Goal: Contribute content: Add original content to the website for others to see

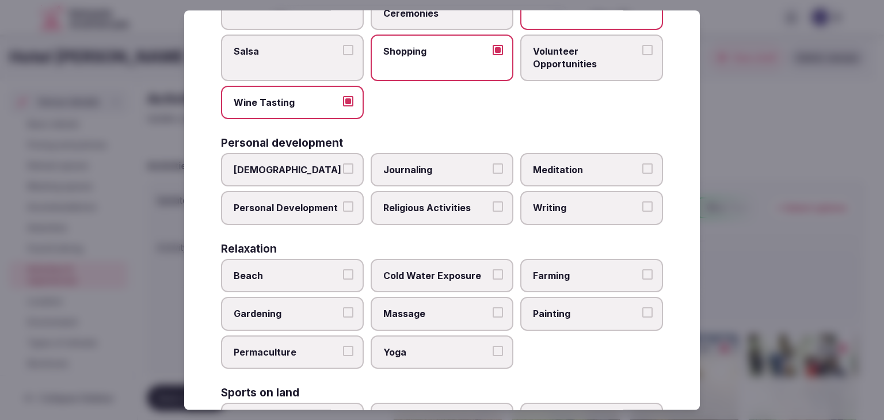
scroll to position [288, 0]
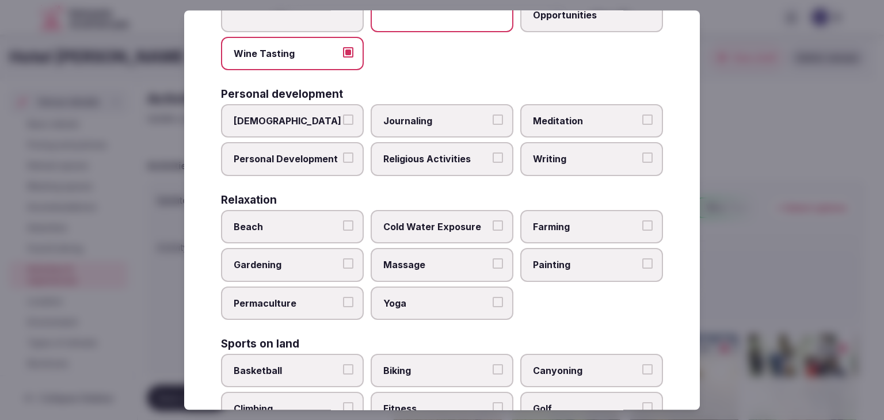
click at [308, 160] on span "Personal Development" at bounding box center [287, 159] width 106 height 13
click at [343, 160] on button "Personal Development" at bounding box center [348, 158] width 10 height 10
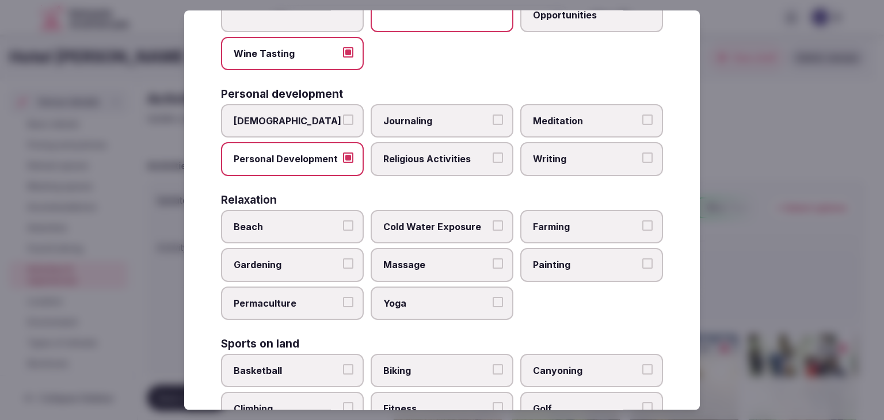
click at [570, 120] on span "Meditation" at bounding box center [586, 121] width 106 height 13
click at [642, 120] on button "Meditation" at bounding box center [647, 120] width 10 height 10
click at [417, 301] on span "Yoga" at bounding box center [436, 303] width 106 height 13
click at [493, 301] on button "Yoga" at bounding box center [498, 302] width 10 height 10
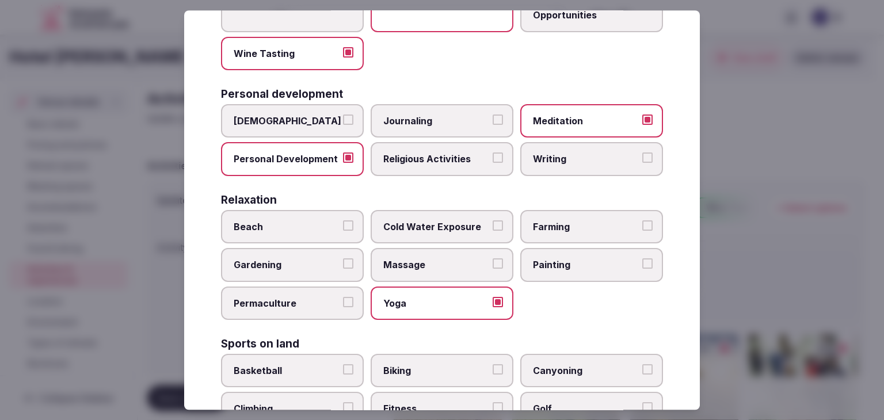
click at [424, 260] on span "Massage" at bounding box center [436, 265] width 106 height 13
click at [493, 260] on button "Massage" at bounding box center [498, 264] width 10 height 10
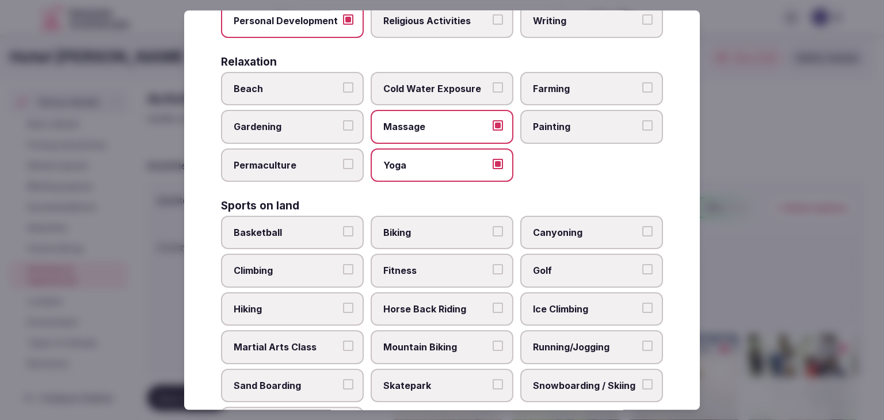
scroll to position [461, 0]
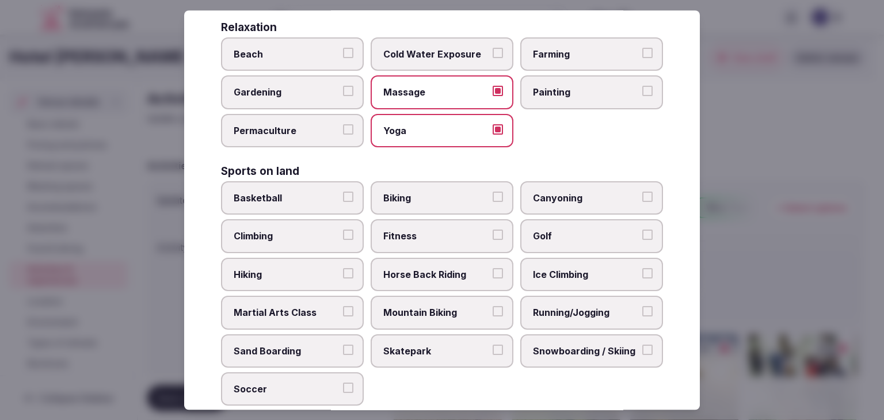
click at [417, 185] on label "Biking" at bounding box center [442, 197] width 143 height 33
click at [493, 192] on button "Biking" at bounding box center [498, 197] width 10 height 10
click at [279, 268] on span "Hiking" at bounding box center [287, 274] width 106 height 13
click at [343, 268] on button "Hiking" at bounding box center [348, 273] width 10 height 10
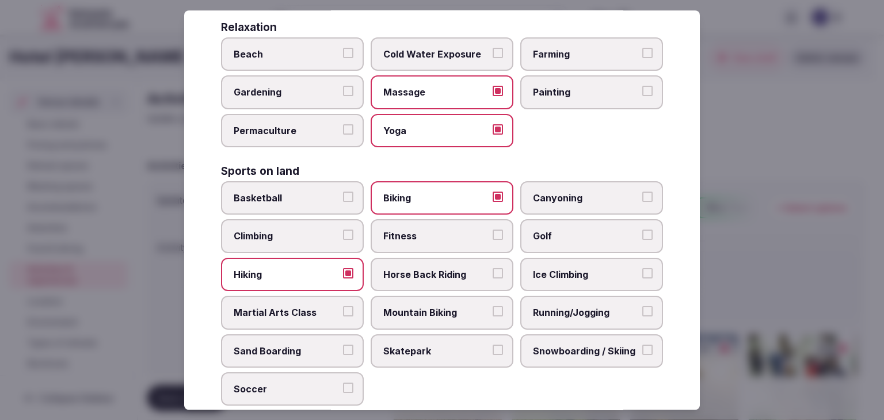
click at [402, 239] on label "Fitness" at bounding box center [442, 236] width 143 height 33
click at [493, 239] on button "Fitness" at bounding box center [498, 235] width 10 height 10
click at [414, 306] on span "Mountain Biking" at bounding box center [436, 312] width 106 height 13
click at [493, 306] on button "Mountain Biking" at bounding box center [498, 311] width 10 height 10
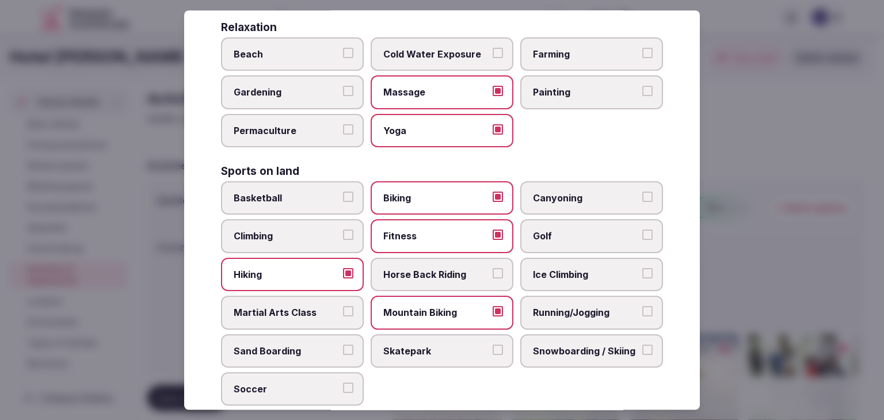
click at [559, 313] on span "Running/Jogging" at bounding box center [586, 312] width 106 height 13
click at [642, 313] on button "Running/Jogging" at bounding box center [647, 311] width 10 height 10
click at [254, 238] on label "Climbing" at bounding box center [292, 236] width 143 height 33
click at [343, 238] on button "Climbing" at bounding box center [348, 235] width 10 height 10
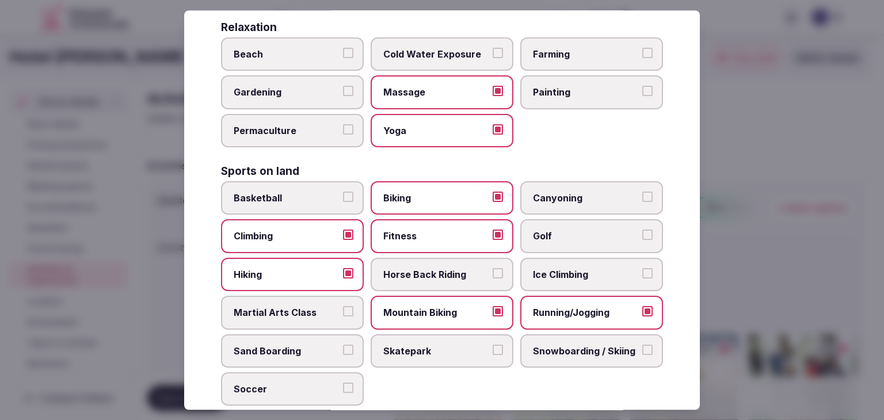
click at [584, 357] on label "Snowboarding / Skiing" at bounding box center [591, 350] width 143 height 33
click at [642, 355] on button "Snowboarding / Skiing" at bounding box center [647, 350] width 10 height 10
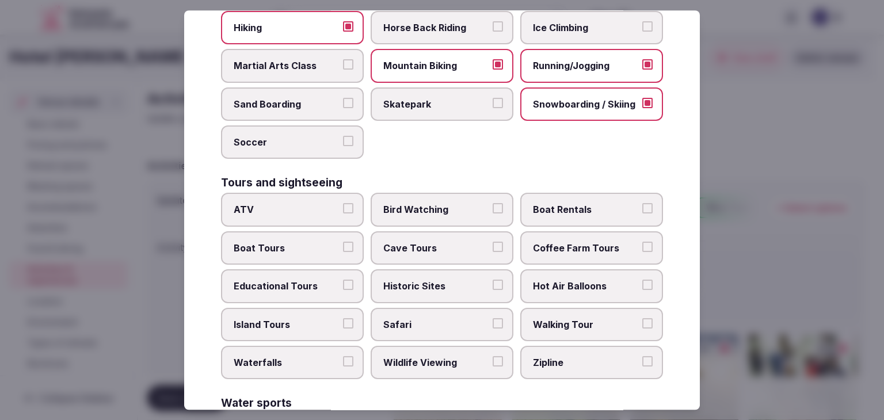
scroll to position [748, 0]
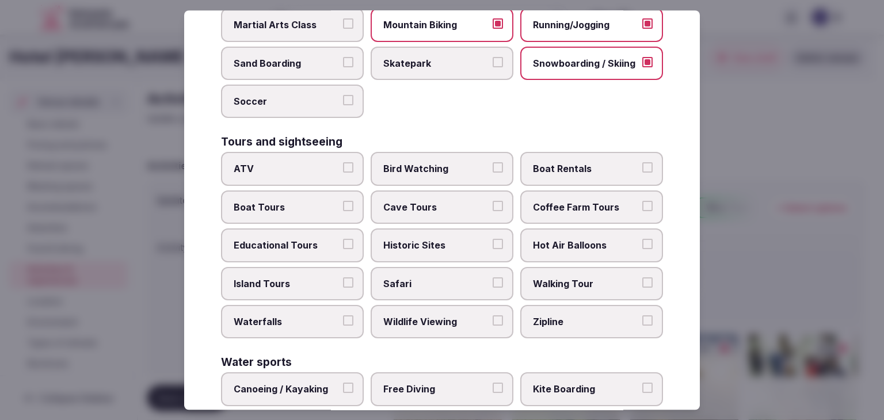
click at [437, 239] on span "Historic Sites" at bounding box center [436, 245] width 106 height 13
click at [493, 239] on button "Historic Sites" at bounding box center [498, 244] width 10 height 10
click at [573, 277] on span "Walking Tour" at bounding box center [586, 283] width 106 height 13
click at [642, 277] on button "Walking Tour" at bounding box center [647, 282] width 10 height 10
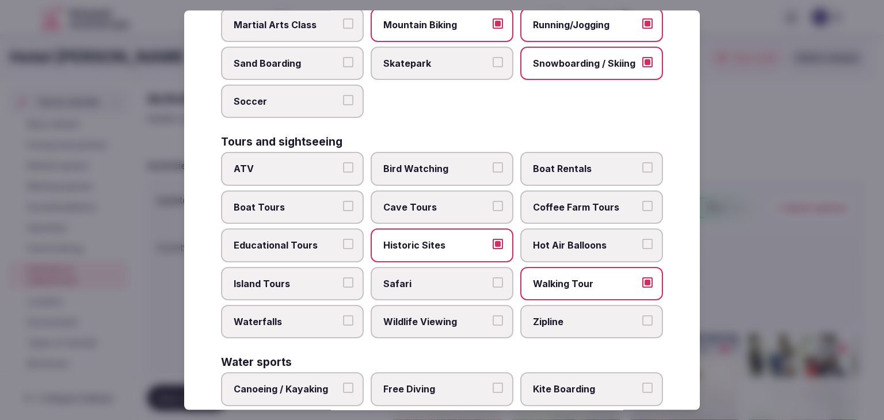
click at [280, 319] on label "Waterfalls" at bounding box center [292, 321] width 143 height 33
click at [343, 319] on button "Waterfalls" at bounding box center [348, 320] width 10 height 10
click at [442, 287] on label "Safari" at bounding box center [442, 283] width 143 height 33
click at [493, 287] on button "Safari" at bounding box center [498, 282] width 10 height 10
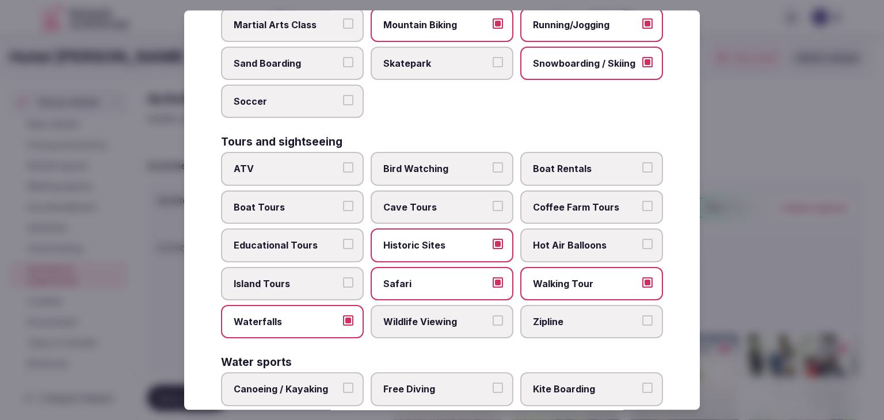
click at [442, 315] on span "Wildlife Viewing" at bounding box center [436, 321] width 106 height 13
click at [493, 315] on button "Wildlife Viewing" at bounding box center [498, 320] width 10 height 10
click at [434, 277] on span "Safari" at bounding box center [436, 283] width 106 height 13
click at [493, 277] on button "Safari" at bounding box center [498, 282] width 10 height 10
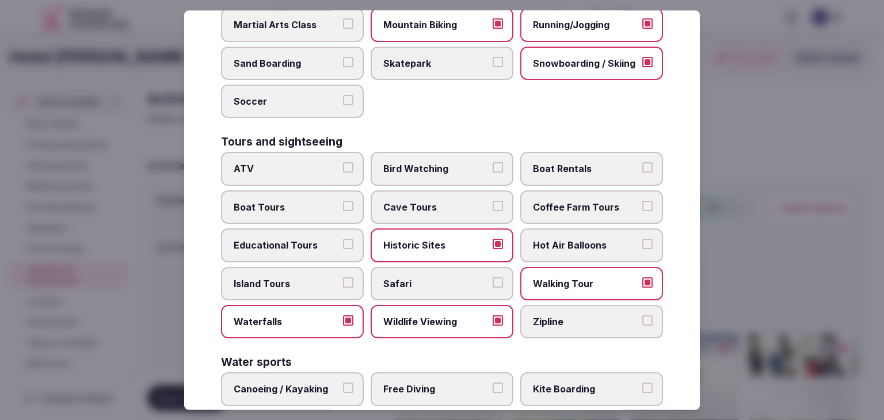
click at [287, 239] on span "Educational Tours" at bounding box center [287, 245] width 106 height 13
click at [343, 239] on button "Educational Tours" at bounding box center [348, 244] width 10 height 10
drag, startPoint x: 408, startPoint y: 159, endPoint x: 440, endPoint y: 230, distance: 77.3
click at [408, 163] on span "Bird Watching" at bounding box center [436, 169] width 106 height 13
click at [493, 163] on button "Bird Watching" at bounding box center [498, 168] width 10 height 10
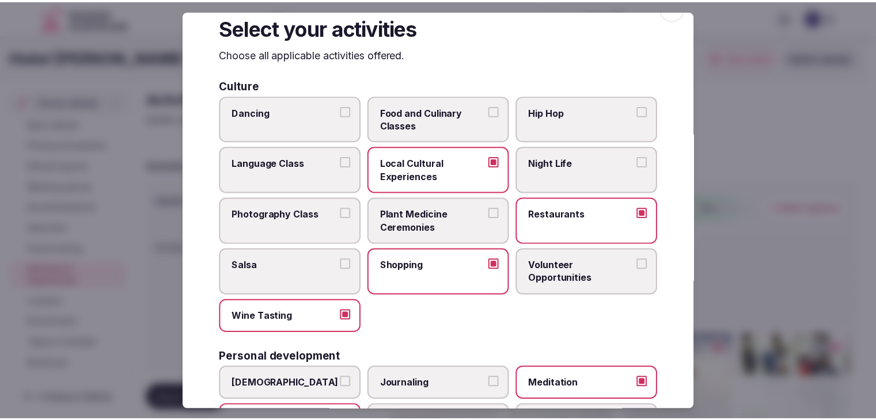
scroll to position [0, 0]
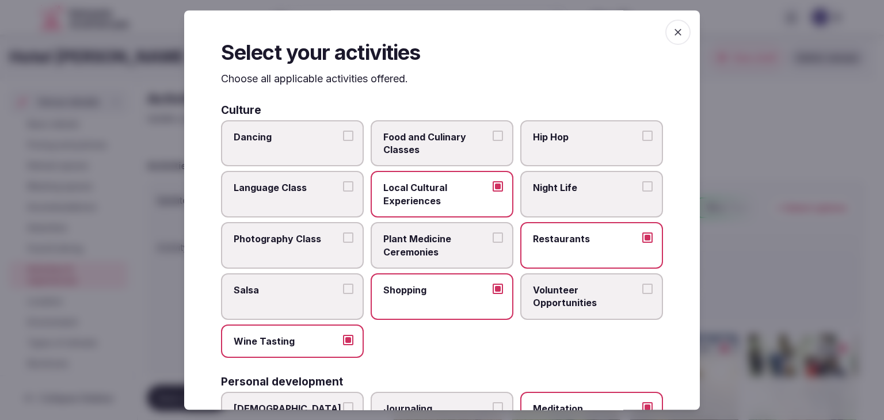
click at [672, 29] on icon "button" at bounding box center [678, 32] width 12 height 12
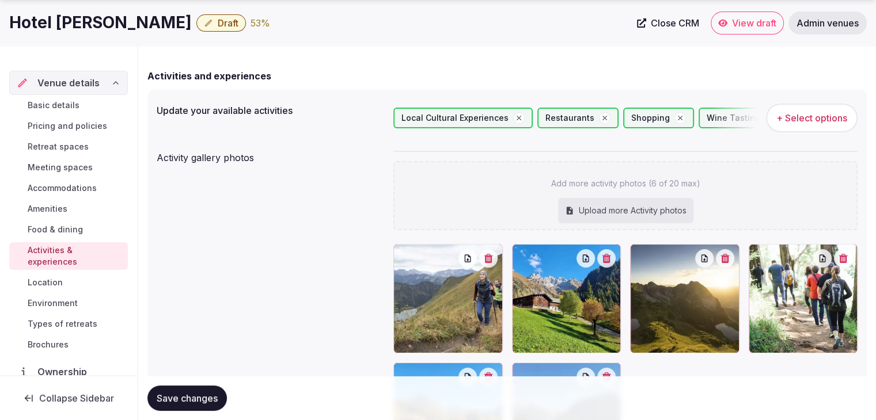
scroll to position [173, 0]
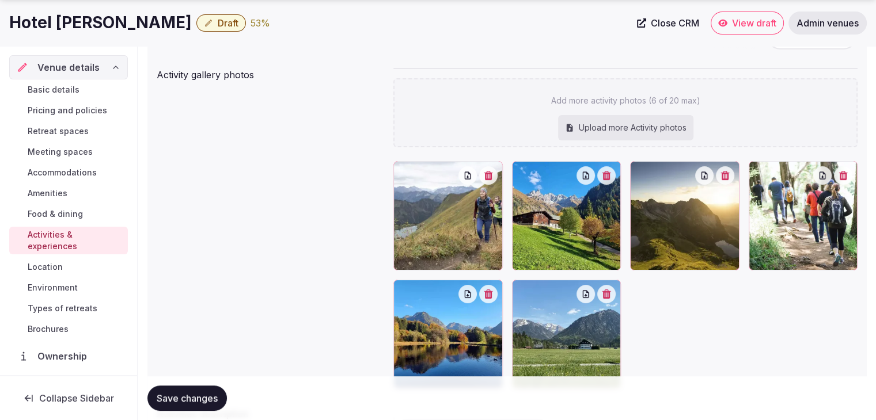
click at [224, 392] on button "Save changes" at bounding box center [186, 398] width 79 height 25
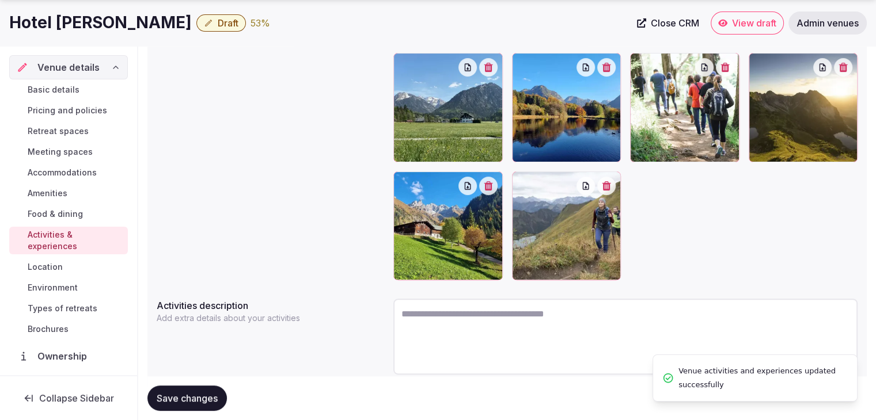
scroll to position [324, 0]
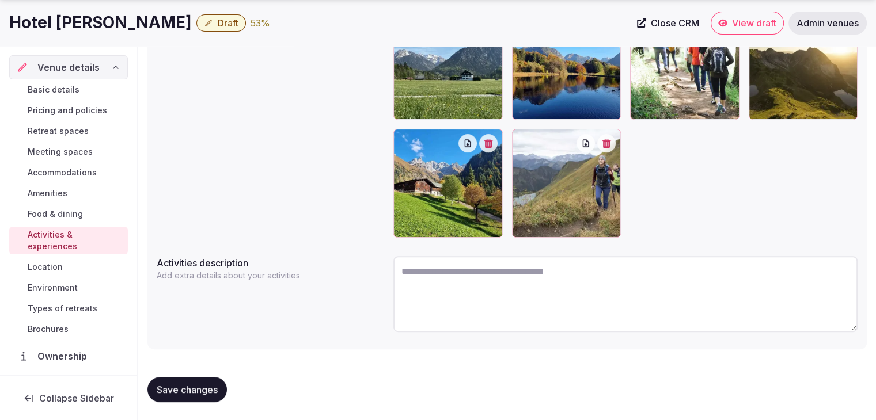
click at [208, 391] on span "Save changes" at bounding box center [187, 390] width 61 height 12
click at [58, 188] on span "Amenities" at bounding box center [48, 194] width 40 height 12
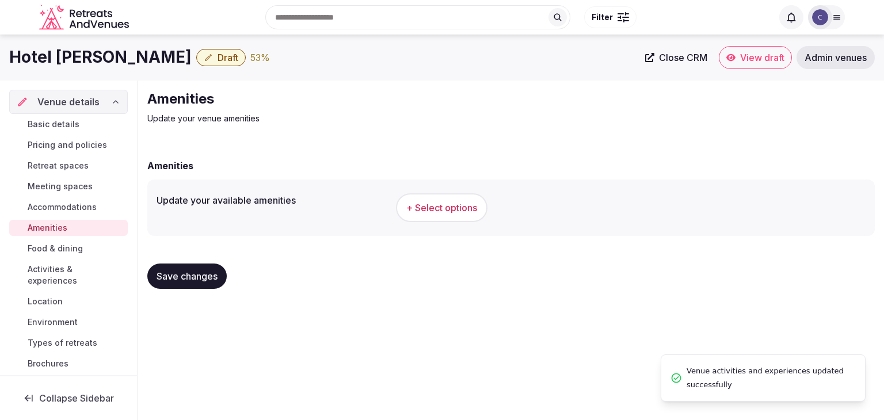
click at [450, 210] on span "+ Select options" at bounding box center [441, 207] width 71 height 13
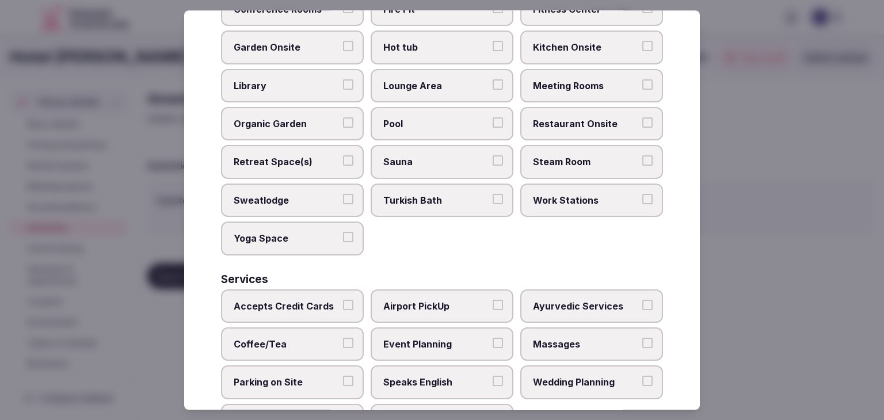
scroll to position [620, 0]
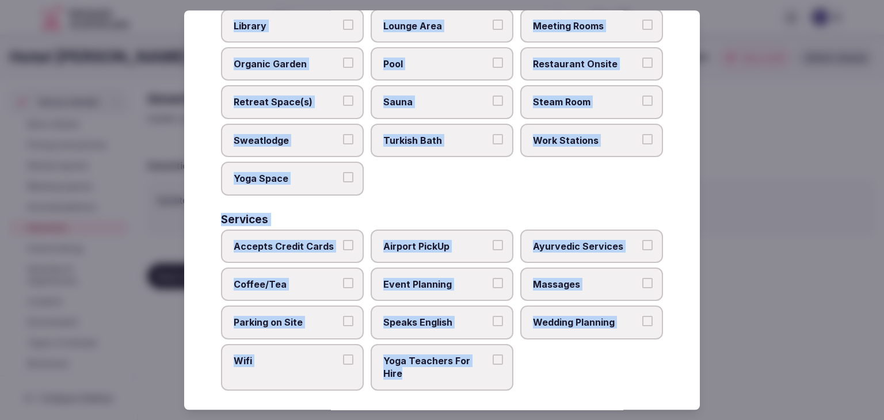
drag, startPoint x: 218, startPoint y: 82, endPoint x: 502, endPoint y: 382, distance: 412.9
click at [502, 382] on div "Select your venue amenities Choose all applicable amenities offered. Activities…" at bounding box center [442, 210] width 516 height 400
copy div "Choose all applicable amenities offered. Activities Bicycles Camping Allowed On…"
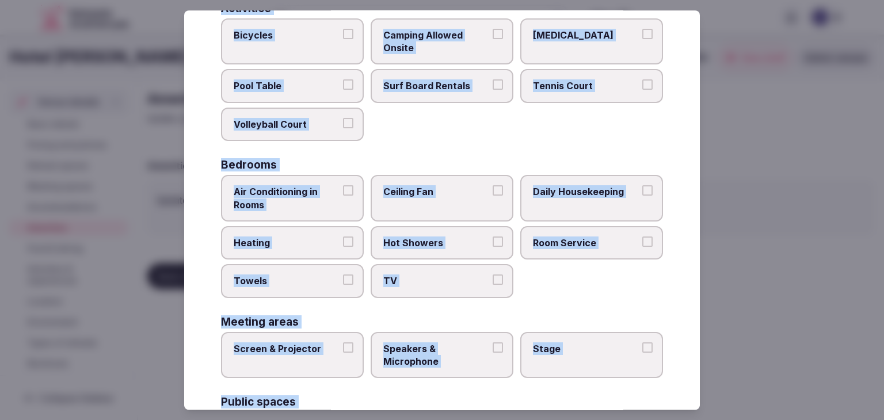
scroll to position [0, 0]
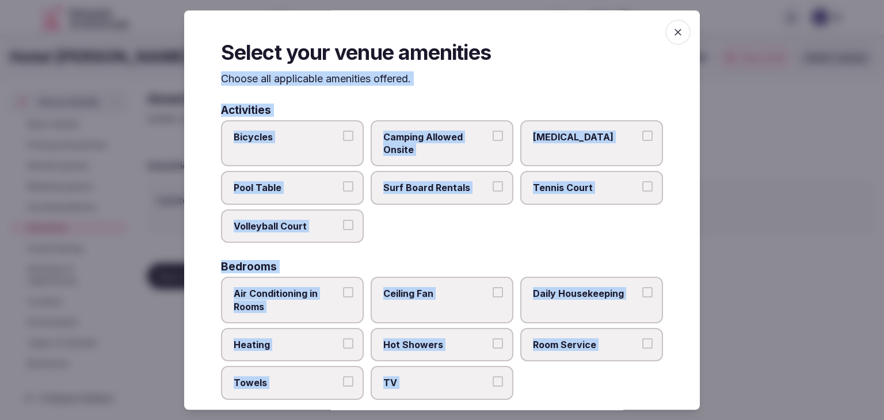
click at [309, 125] on label "Bicycles" at bounding box center [292, 143] width 143 height 47
click at [343, 131] on button "Bicycles" at bounding box center [348, 136] width 10 height 10
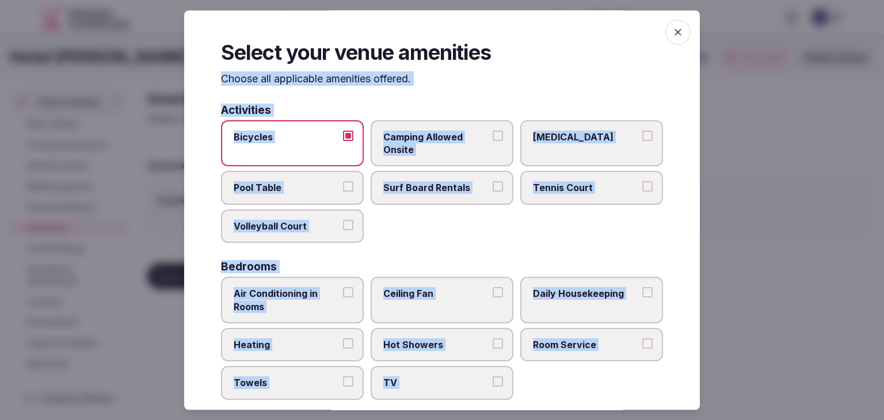
scroll to position [173, 0]
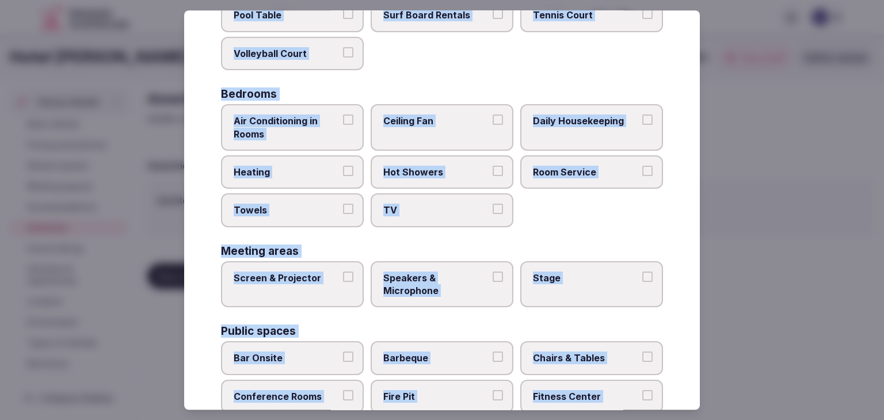
click at [315, 172] on span "Heating" at bounding box center [287, 172] width 106 height 13
click at [343, 172] on button "Heating" at bounding box center [348, 171] width 10 height 10
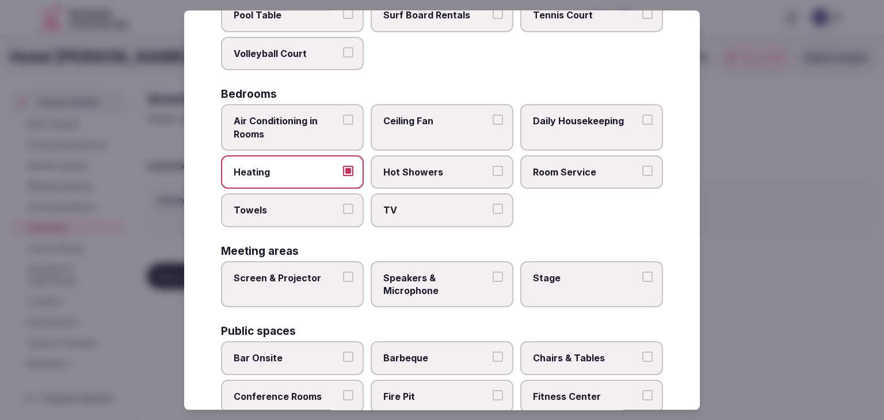
click at [315, 215] on label "Towels" at bounding box center [292, 210] width 143 height 33
click at [343, 215] on button "Towels" at bounding box center [348, 209] width 10 height 10
drag, startPoint x: 385, startPoint y: 199, endPoint x: 395, endPoint y: 187, distance: 16.3
click at [387, 196] on label "TV" at bounding box center [442, 210] width 143 height 33
drag, startPoint x: 413, startPoint y: 157, endPoint x: 420, endPoint y: 155, distance: 7.0
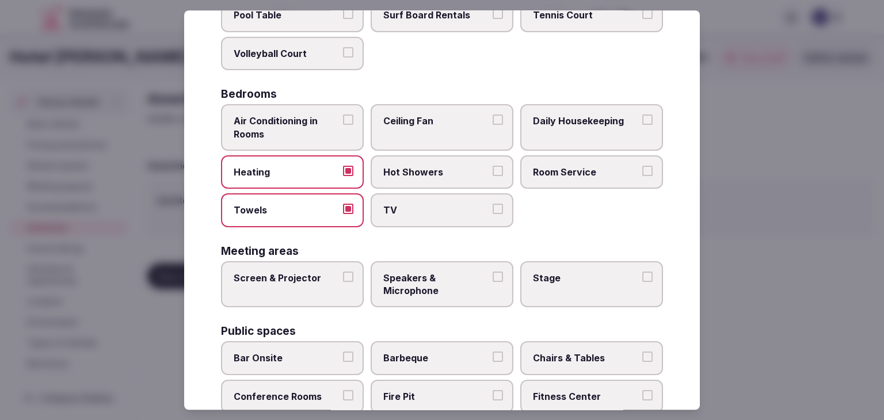
click at [414, 156] on label "Hot Showers" at bounding box center [442, 171] width 143 height 33
click at [493, 166] on button "Hot Showers" at bounding box center [498, 171] width 10 height 10
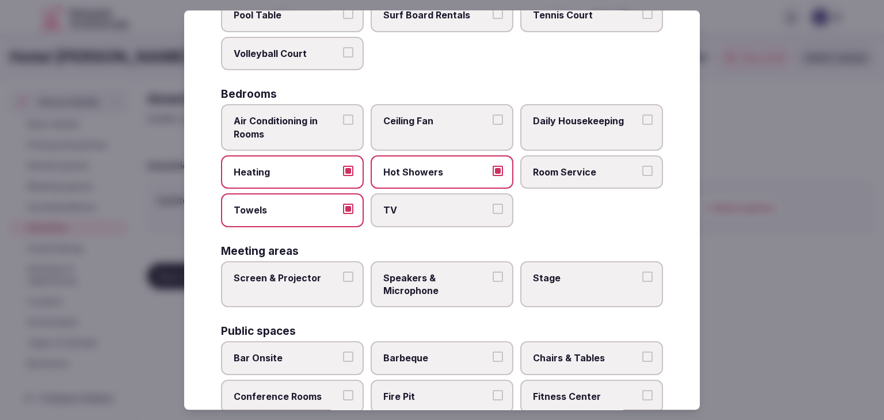
click at [558, 172] on span "Room Service" at bounding box center [586, 172] width 106 height 13
click at [642, 172] on button "Room Service" at bounding box center [647, 171] width 10 height 10
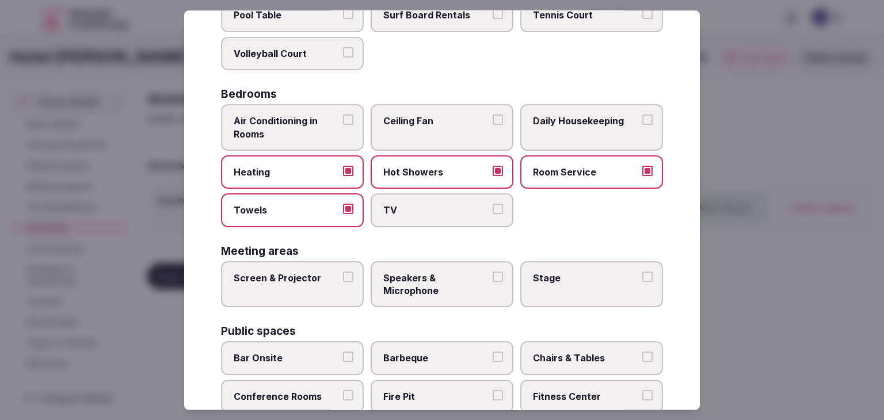
click at [463, 215] on label "TV" at bounding box center [442, 210] width 143 height 33
click at [493, 215] on button "TV" at bounding box center [498, 209] width 10 height 10
click at [533, 125] on span "Daily Housekeeping" at bounding box center [586, 121] width 106 height 13
click at [642, 125] on button "Daily Housekeeping" at bounding box center [647, 120] width 10 height 10
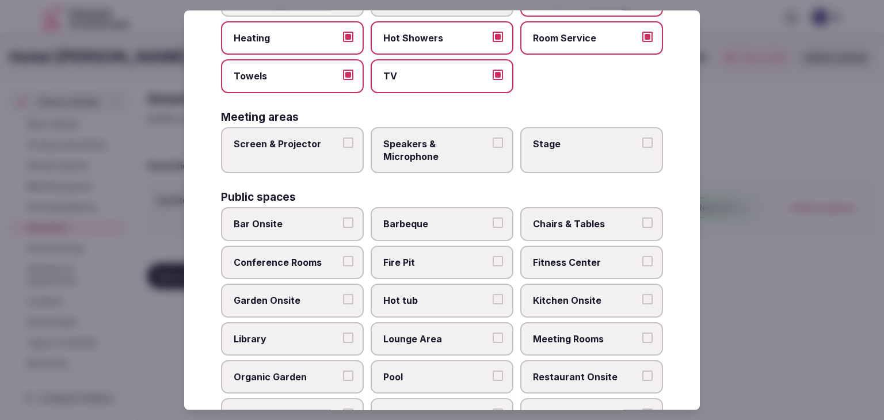
scroll to position [345, 0]
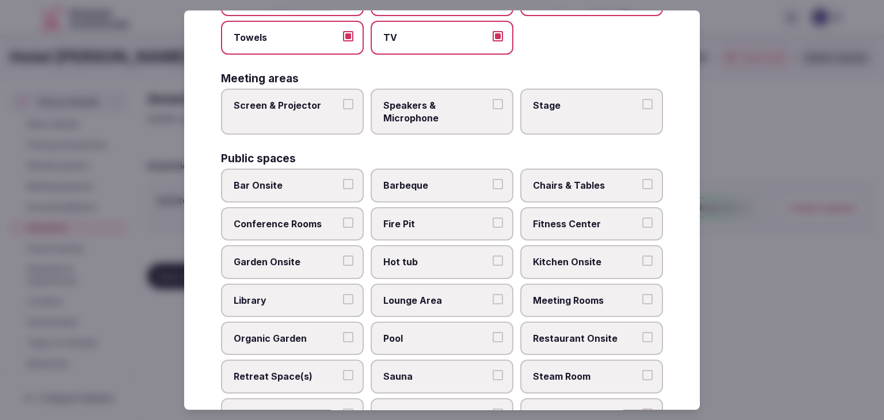
drag, startPoint x: 309, startPoint y: 116, endPoint x: 319, endPoint y: 115, distance: 11.0
click at [309, 115] on label "Screen & Projector" at bounding box center [292, 112] width 143 height 47
click at [343, 109] on button "Screen & Projector" at bounding box center [348, 104] width 10 height 10
drag, startPoint x: 439, startPoint y: 112, endPoint x: 585, endPoint y: 112, distance: 146.2
click at [440, 112] on span "Speakers & Microphone" at bounding box center [436, 112] width 106 height 26
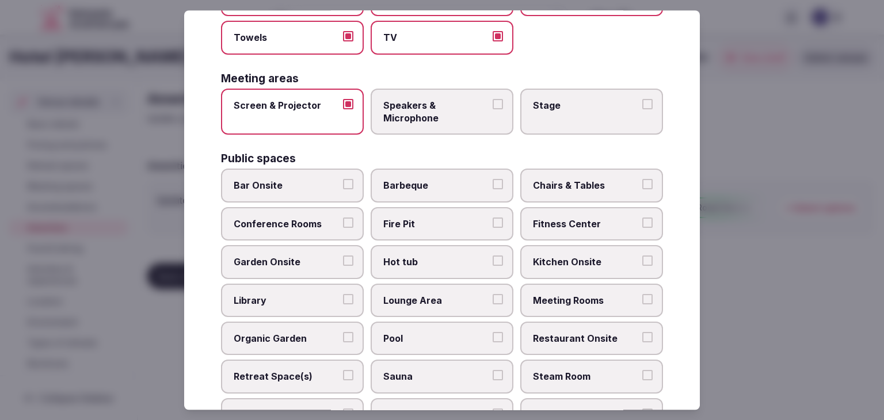
click at [493, 109] on button "Speakers & Microphone" at bounding box center [498, 104] width 10 height 10
click at [608, 112] on label "Stage" at bounding box center [591, 112] width 143 height 47
click at [642, 109] on button "Stage" at bounding box center [647, 104] width 10 height 10
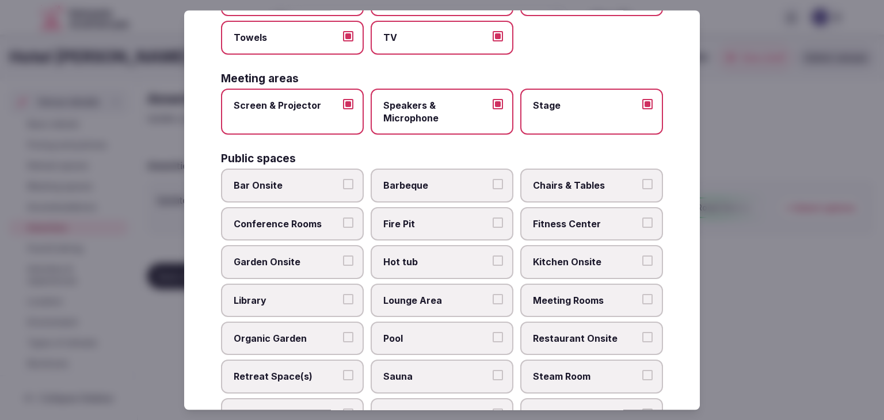
drag, startPoint x: 296, startPoint y: 182, endPoint x: 303, endPoint y: 180, distance: 7.3
click at [297, 181] on span "Bar Onsite" at bounding box center [287, 186] width 106 height 13
click at [343, 181] on button "Bar Onsite" at bounding box center [348, 185] width 10 height 10
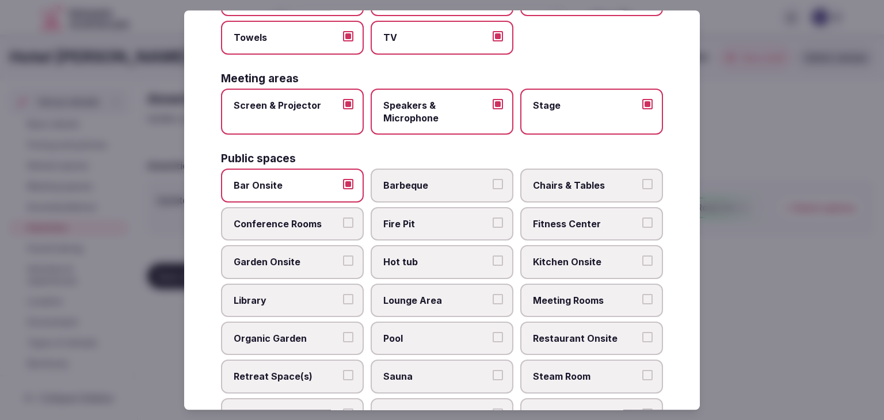
click at [558, 180] on span "Chairs & Tables" at bounding box center [586, 186] width 106 height 13
click at [642, 180] on button "Chairs & Tables" at bounding box center [647, 185] width 10 height 10
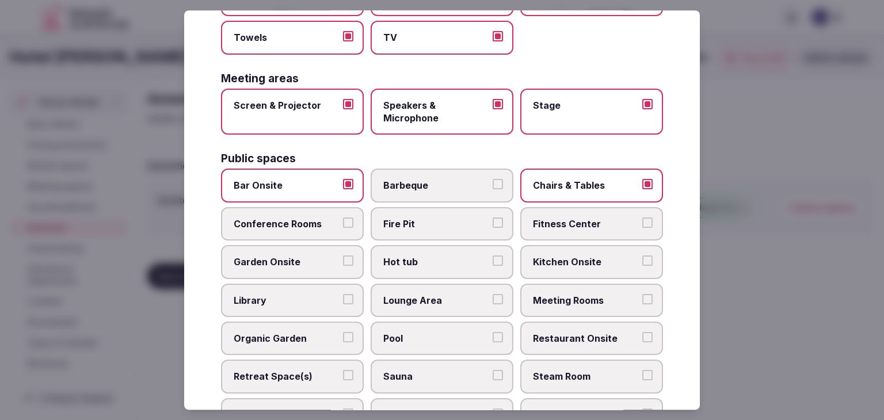
click at [325, 218] on span "Conference Rooms" at bounding box center [287, 224] width 106 height 13
click at [343, 218] on button "Conference Rooms" at bounding box center [348, 223] width 10 height 10
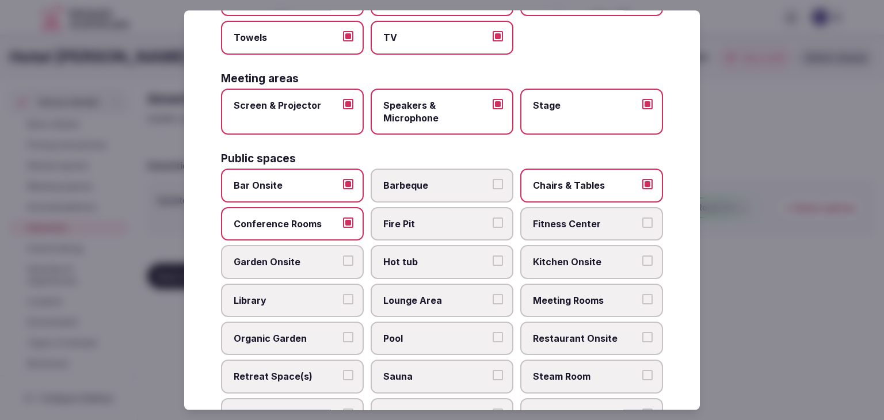
click at [611, 218] on span "Fitness Center" at bounding box center [586, 224] width 106 height 13
click at [642, 218] on button "Fitness Center" at bounding box center [647, 223] width 10 height 10
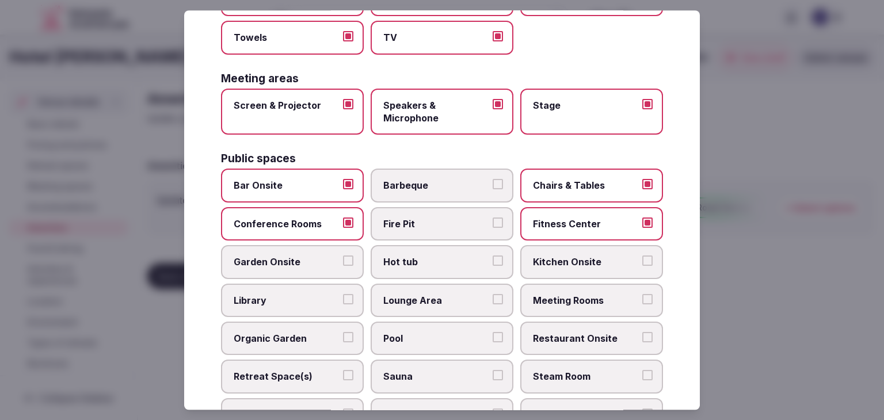
click at [295, 256] on span "Garden Onsite" at bounding box center [287, 262] width 106 height 13
click at [343, 256] on button "Garden Onsite" at bounding box center [348, 261] width 10 height 10
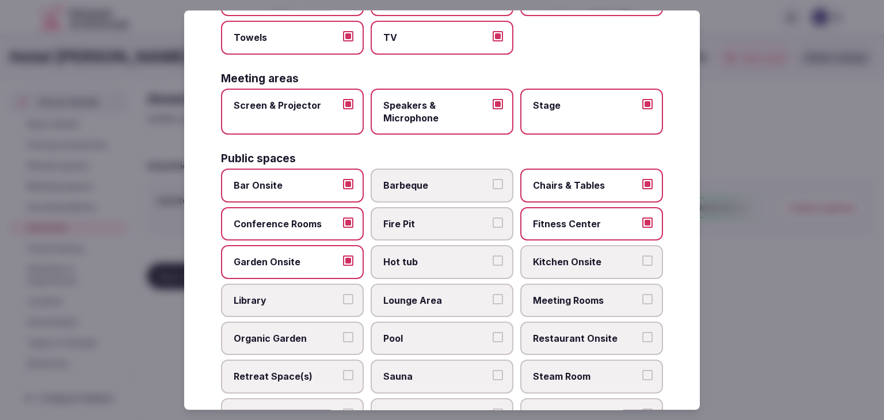
click at [397, 258] on span "Hot tub" at bounding box center [436, 262] width 106 height 13
click at [493, 258] on button "Hot tub" at bounding box center [498, 261] width 10 height 10
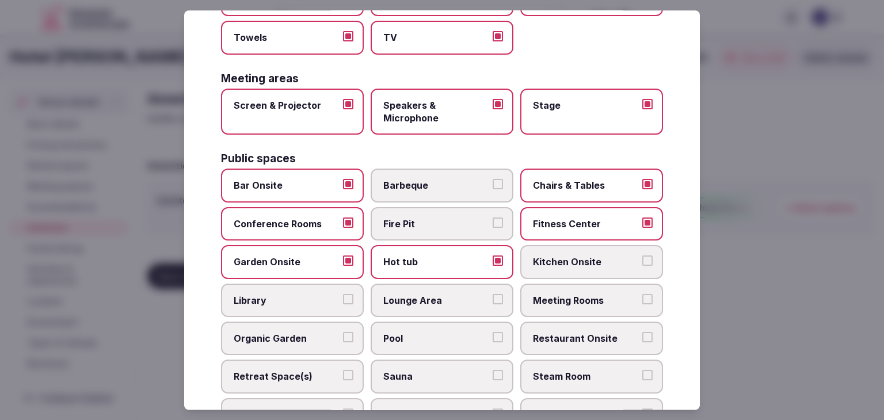
click at [539, 295] on span "Meeting Rooms" at bounding box center [586, 300] width 106 height 13
click at [642, 295] on button "Meeting Rooms" at bounding box center [647, 299] width 10 height 10
click at [435, 294] on span "Lounge Area" at bounding box center [436, 300] width 106 height 13
click at [493, 294] on button "Lounge Area" at bounding box center [498, 299] width 10 height 10
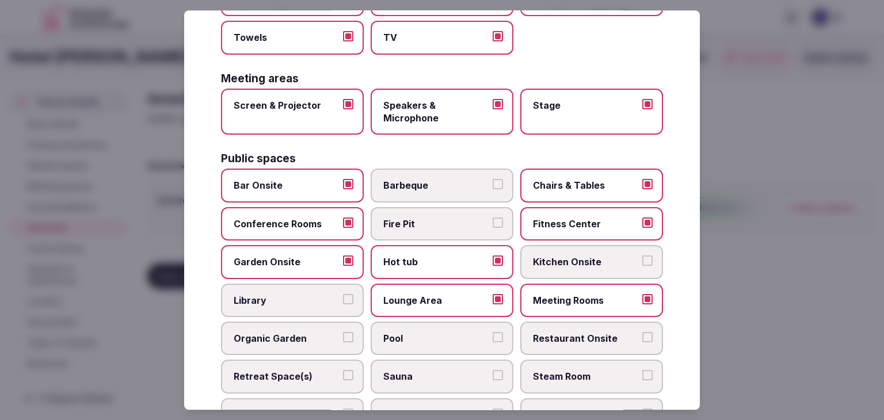
drag, startPoint x: 574, startPoint y: 334, endPoint x: 539, endPoint y: 336, distance: 35.7
click at [572, 334] on span "Restaurant Onsite" at bounding box center [586, 338] width 106 height 13
click at [437, 334] on span "Pool" at bounding box center [436, 338] width 106 height 13
click at [493, 334] on button "Pool" at bounding box center [498, 337] width 10 height 10
drag, startPoint x: 292, startPoint y: 369, endPoint x: 450, endPoint y: 369, distance: 157.7
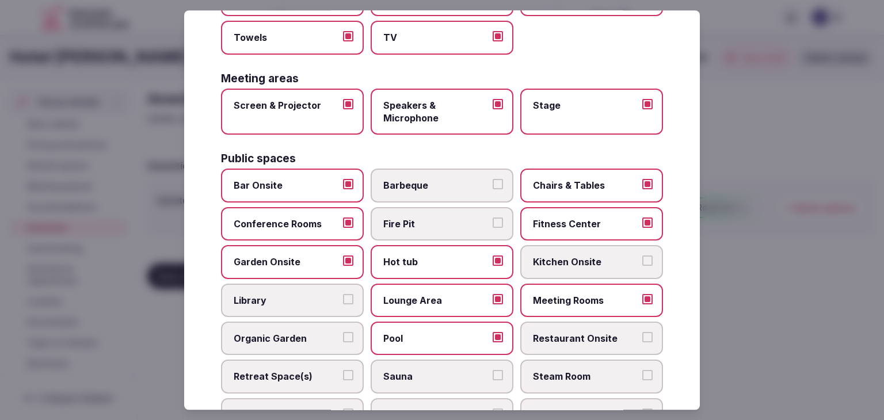
click at [298, 371] on span "Retreat Space(s)" at bounding box center [287, 377] width 106 height 13
drag, startPoint x: 451, startPoint y: 369, endPoint x: 461, endPoint y: 370, distance: 9.3
click at [453, 371] on span "Sauna" at bounding box center [436, 377] width 106 height 13
click at [493, 371] on button "Sauna" at bounding box center [498, 376] width 10 height 10
click at [577, 374] on span "Steam Room" at bounding box center [586, 377] width 106 height 13
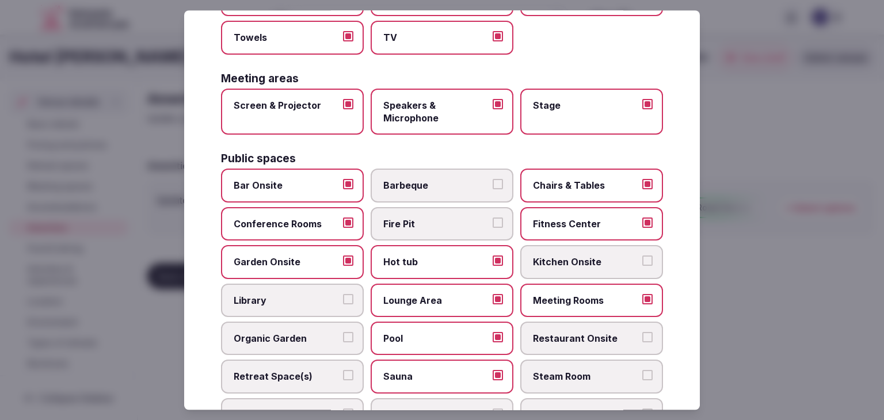
click at [642, 374] on button "Steam Room" at bounding box center [647, 376] width 10 height 10
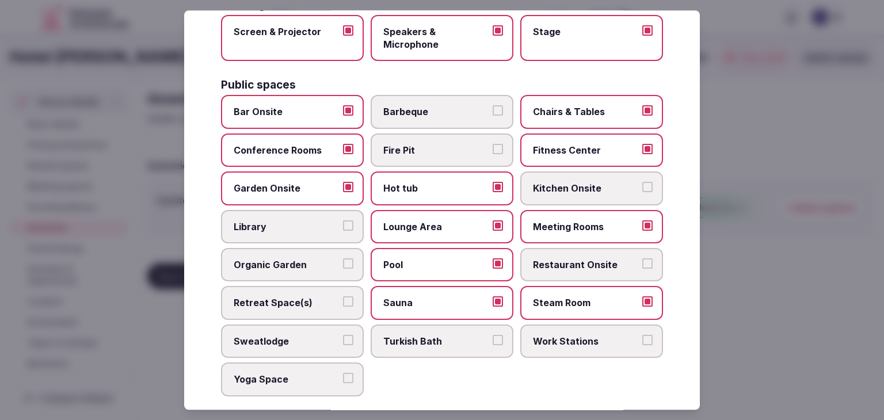
scroll to position [518, 0]
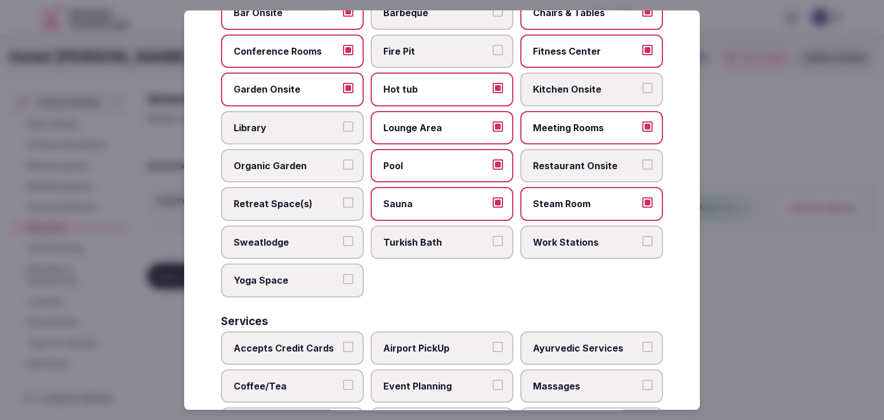
click at [261, 236] on span "Sweatlodge" at bounding box center [287, 242] width 106 height 13
click at [343, 236] on button "Sweatlodge" at bounding box center [348, 241] width 10 height 10
drag, startPoint x: 267, startPoint y: 235, endPoint x: 555, endPoint y: 260, distance: 288.8
click at [269, 237] on span "Sweatlodge" at bounding box center [287, 242] width 106 height 13
click at [343, 237] on button "Sweatlodge" at bounding box center [348, 241] width 10 height 10
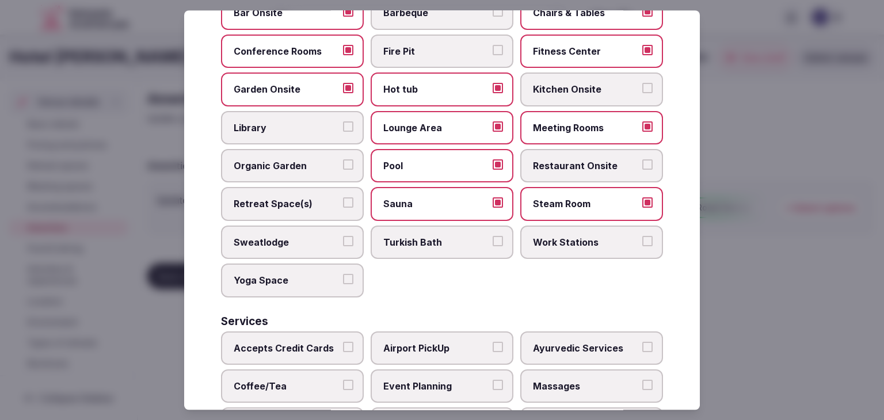
click at [439, 248] on label "Turkish Bath" at bounding box center [442, 242] width 143 height 33
click at [493, 246] on button "Turkish Bath" at bounding box center [498, 241] width 10 height 10
click at [292, 274] on span "Yoga Space" at bounding box center [287, 280] width 106 height 13
click at [343, 274] on button "Yoga Space" at bounding box center [348, 279] width 10 height 10
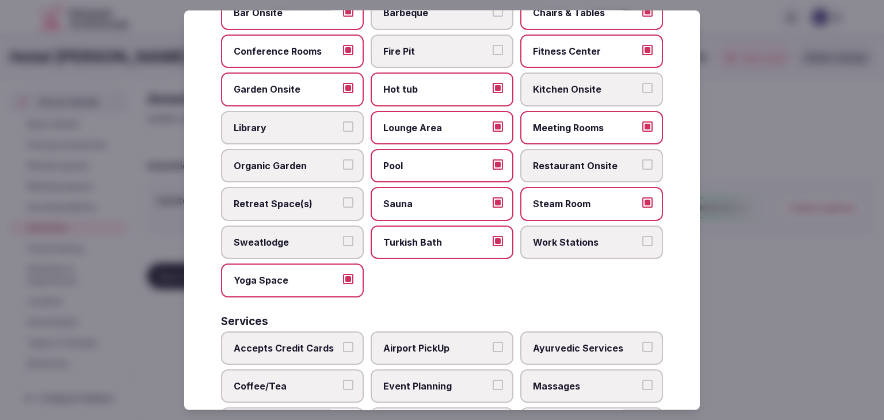
scroll to position [620, 0]
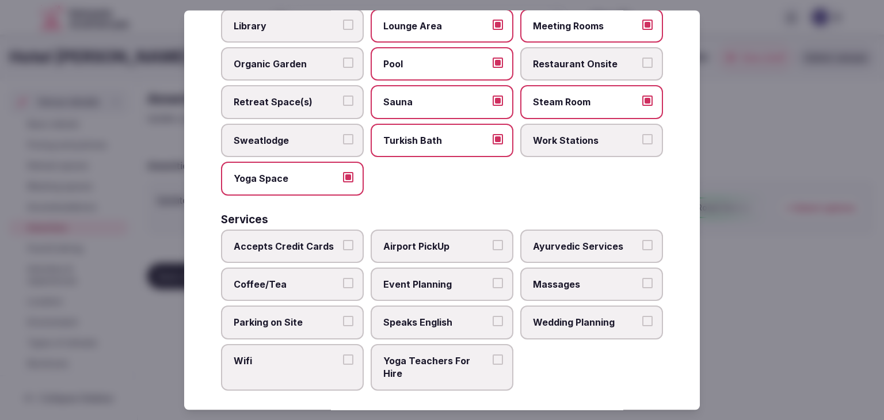
click at [311, 242] on span "Accepts Credit Cards" at bounding box center [287, 246] width 106 height 13
click at [343, 242] on button "Accepts Credit Cards" at bounding box center [348, 245] width 10 height 10
click at [306, 284] on label "Coffee/Tea" at bounding box center [292, 284] width 143 height 33
click at [343, 284] on button "Coffee/Tea" at bounding box center [348, 283] width 10 height 10
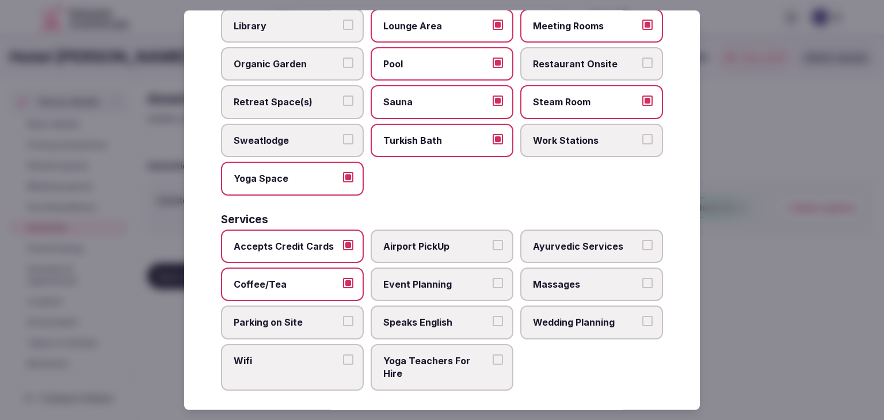
click at [306, 317] on span "Parking on Site" at bounding box center [287, 323] width 106 height 13
click at [343, 317] on button "Parking on Site" at bounding box center [348, 322] width 10 height 10
click at [305, 355] on span "Wifi" at bounding box center [287, 361] width 106 height 13
click at [343, 355] on button "Wifi" at bounding box center [348, 360] width 10 height 10
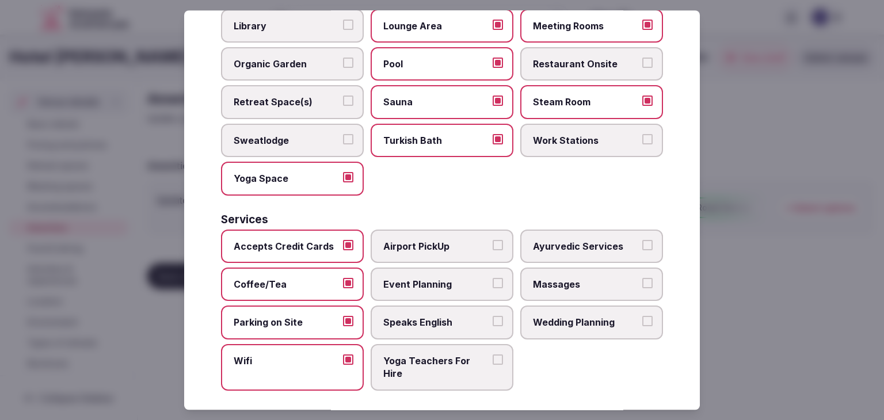
click at [410, 317] on span "Speaks English" at bounding box center [436, 323] width 106 height 13
click at [493, 317] on button "Speaks English" at bounding box center [498, 322] width 10 height 10
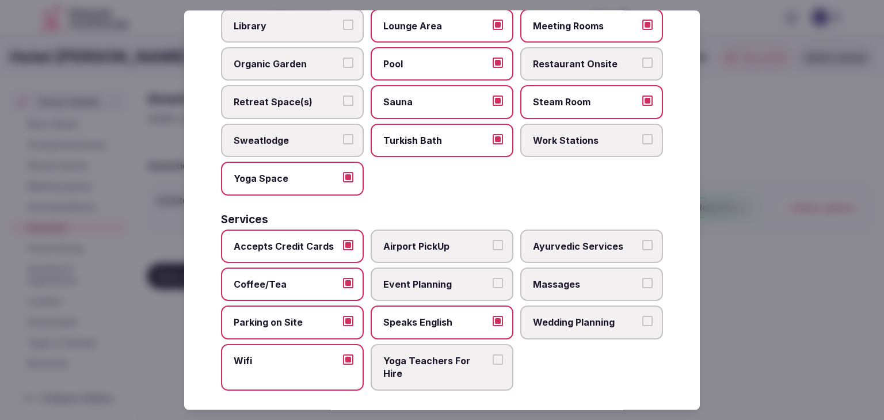
drag, startPoint x: 414, startPoint y: 281, endPoint x: 415, endPoint y: 252, distance: 30.0
click at [414, 281] on span "Event Planning" at bounding box center [436, 284] width 106 height 13
click at [493, 281] on button "Event Planning" at bounding box center [498, 283] width 10 height 10
click at [416, 240] on span "Airport PickUp" at bounding box center [436, 246] width 106 height 13
click at [493, 240] on button "Airport PickUp" at bounding box center [498, 245] width 10 height 10
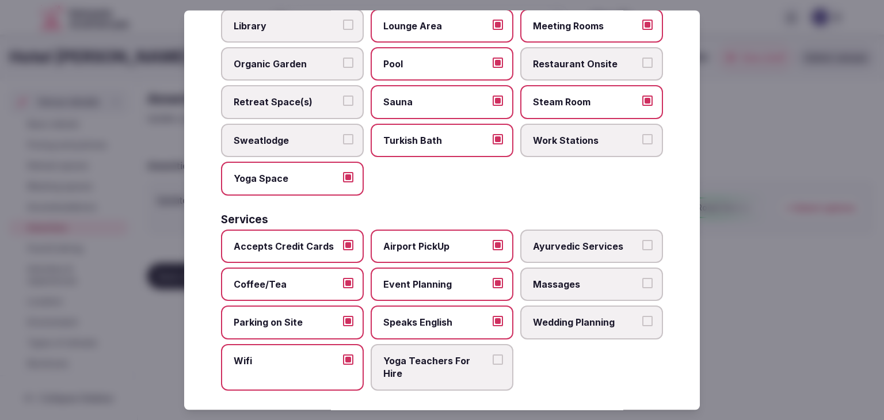
click at [567, 286] on label "Massages" at bounding box center [591, 284] width 143 height 33
click at [642, 286] on button "Massages" at bounding box center [647, 283] width 10 height 10
click at [566, 317] on span "Wedding Planning" at bounding box center [586, 323] width 106 height 13
click at [642, 317] on button "Wedding Planning" at bounding box center [647, 322] width 10 height 10
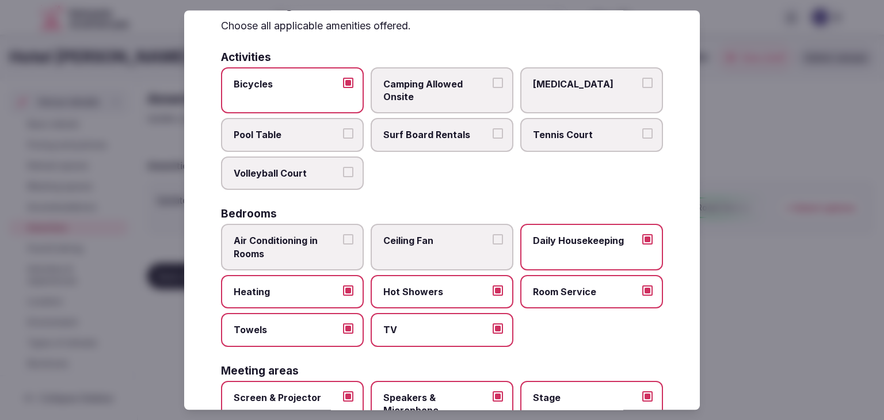
scroll to position [0, 0]
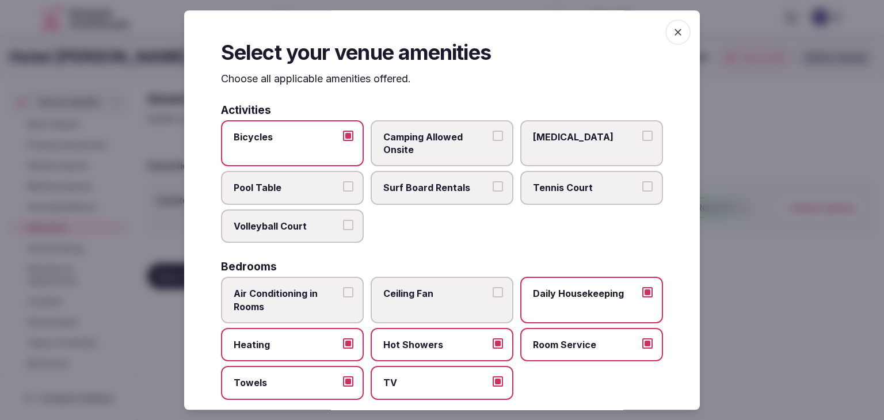
drag, startPoint x: 674, startPoint y: 26, endPoint x: 679, endPoint y: 40, distance: 15.0
click at [674, 29] on icon "button" at bounding box center [678, 32] width 12 height 12
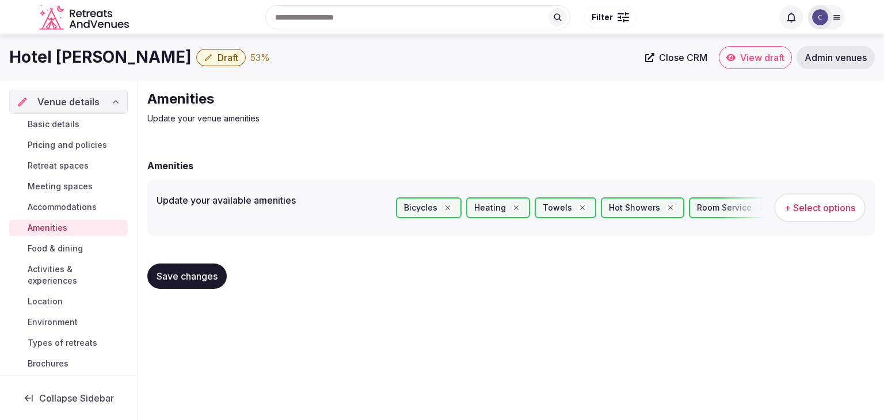
click at [195, 284] on button "Save changes" at bounding box center [186, 276] width 79 height 25
click at [50, 206] on span "Accommodations" at bounding box center [62, 207] width 69 height 12
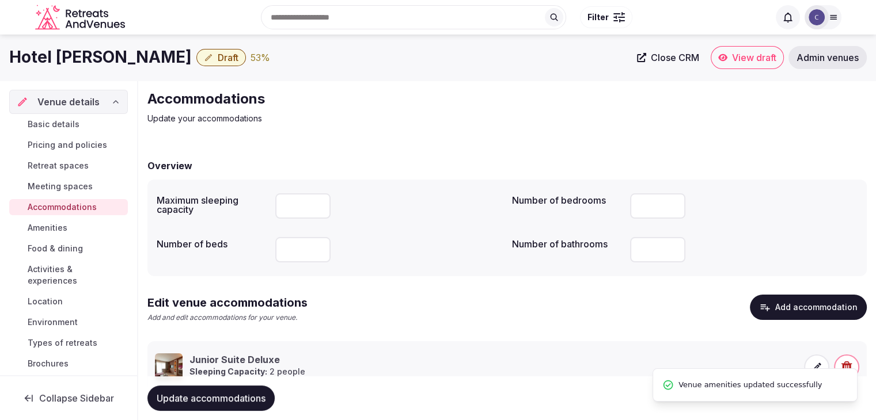
click at [62, 182] on span "Meeting spaces" at bounding box center [60, 187] width 65 height 12
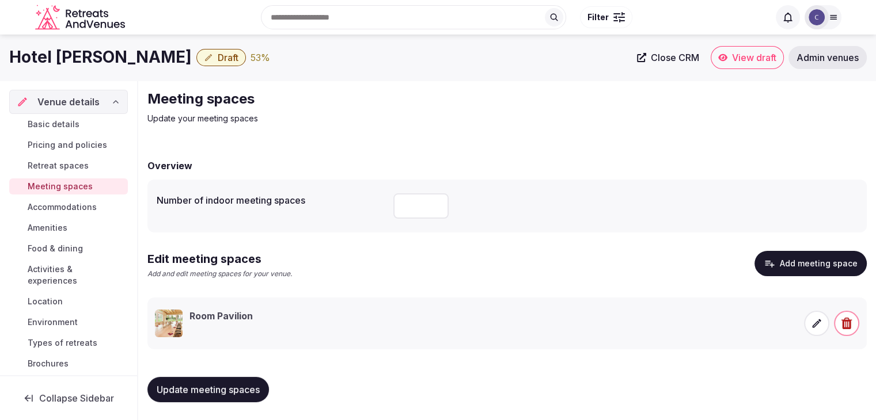
click at [67, 162] on span "Retreat spaces" at bounding box center [58, 166] width 61 height 12
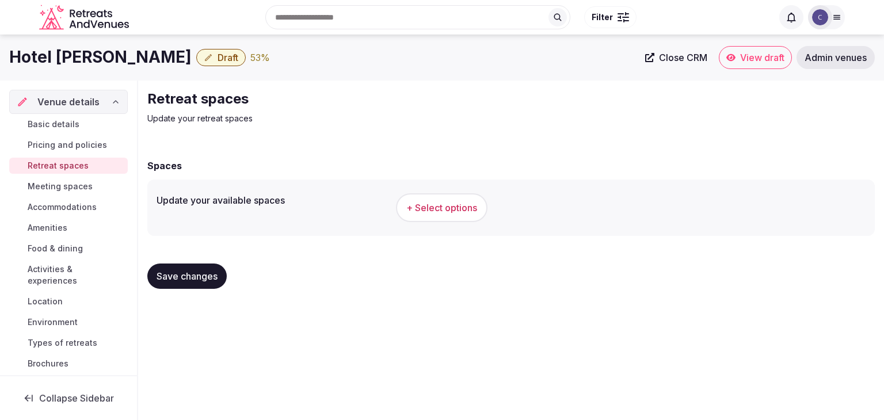
click at [435, 211] on span "+ Select options" at bounding box center [441, 207] width 71 height 13
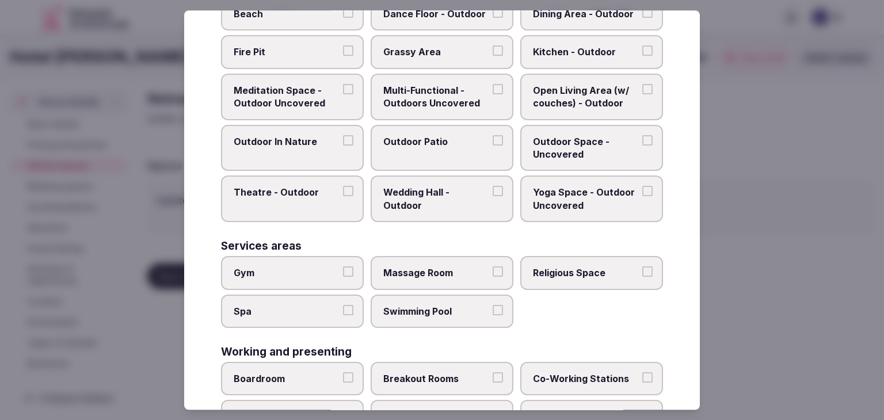
scroll to position [520, 0]
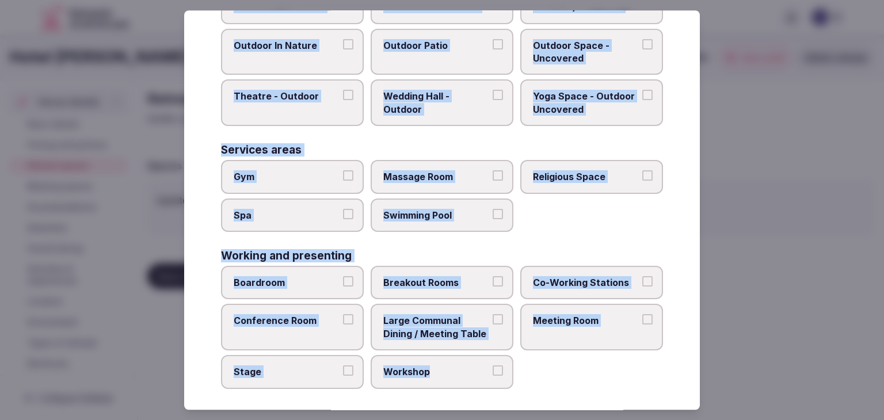
drag, startPoint x: 222, startPoint y: 77, endPoint x: 515, endPoint y: 372, distance: 416.4
click at [515, 374] on div "Select your retreat spaces Choose all applicable retreat spaces offered. Covere…" at bounding box center [442, 210] width 516 height 400
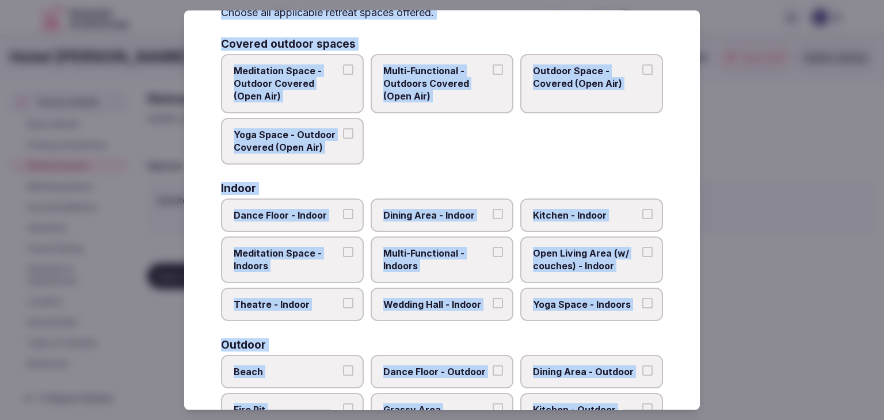
scroll to position [0, 0]
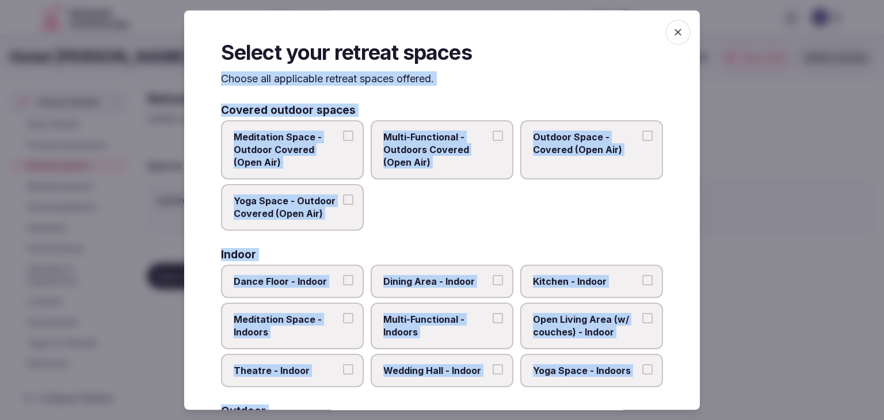
click at [435, 140] on span "Multi-Functional - Outdoors Covered (Open Air)" at bounding box center [436, 150] width 106 height 39
click at [493, 140] on button "Multi-Functional - Outdoors Covered (Open Air)" at bounding box center [498, 136] width 10 height 10
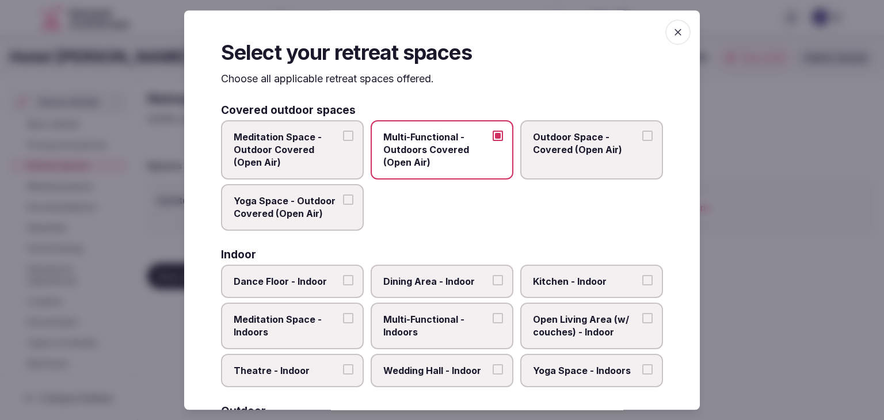
click at [615, 143] on span "Outdoor Space - Covered (Open Air)" at bounding box center [586, 144] width 106 height 26
click at [642, 141] on button "Outdoor Space - Covered (Open Air)" at bounding box center [647, 136] width 10 height 10
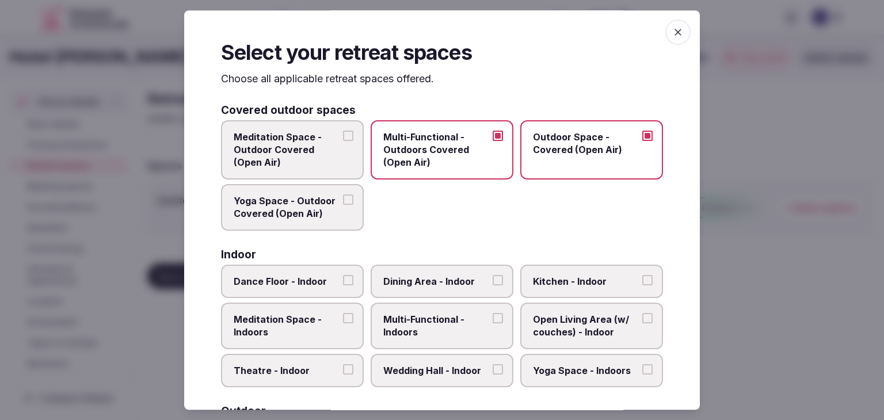
scroll to position [115, 0]
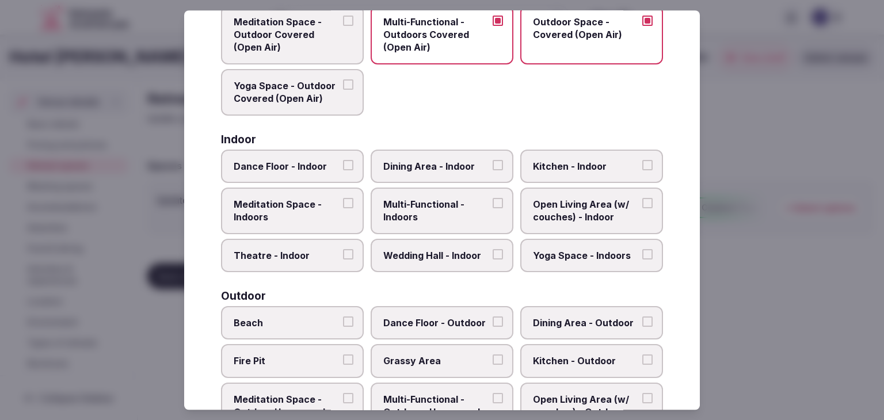
click at [399, 199] on span "Multi-Functional - Indoors" at bounding box center [436, 211] width 106 height 26
click at [493, 199] on button "Multi-Functional - Indoors" at bounding box center [498, 203] width 10 height 10
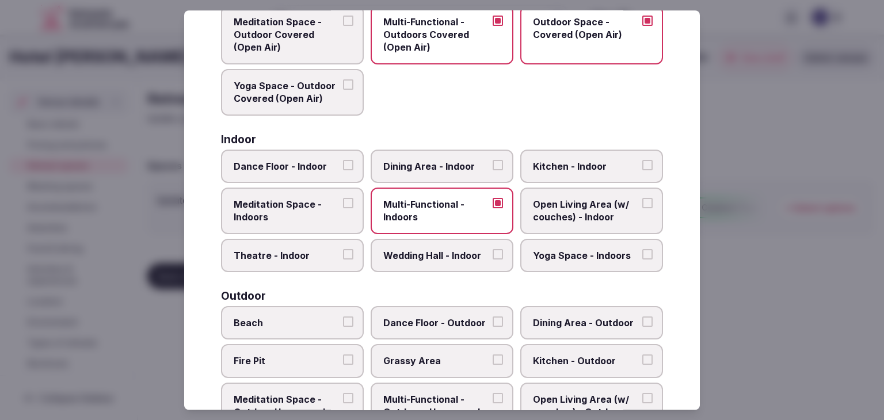
click at [407, 163] on span "Dining Area - Indoor" at bounding box center [436, 166] width 106 height 13
click at [493, 163] on button "Dining Area - Indoor" at bounding box center [498, 165] width 10 height 10
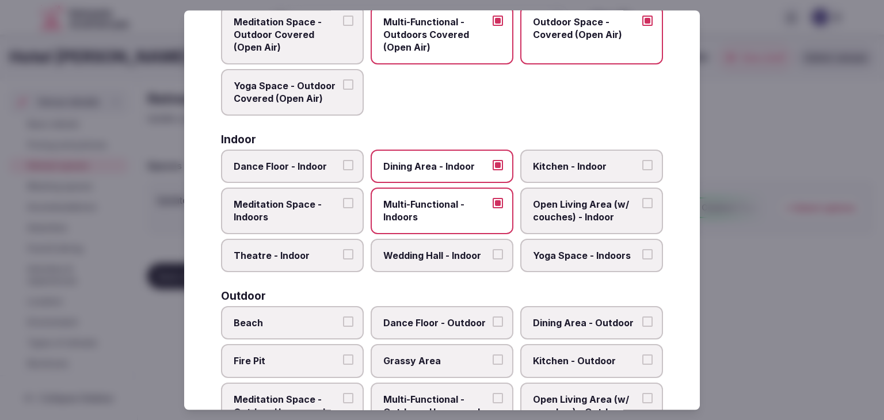
click at [287, 218] on span "Meditation Space - Indoors" at bounding box center [287, 211] width 106 height 26
click at [343, 208] on button "Meditation Space - Indoors" at bounding box center [348, 203] width 10 height 10
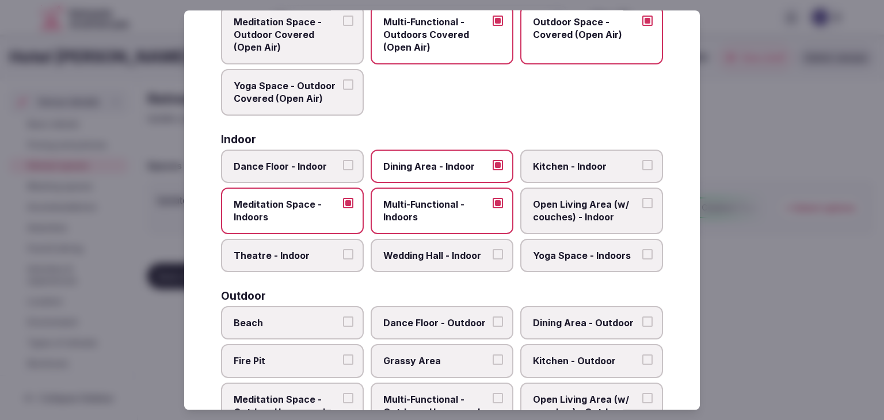
click at [539, 212] on span "Open Living Area (w/ couches) - Indoor" at bounding box center [586, 211] width 106 height 26
click at [642, 208] on button "Open Living Area (w/ couches) - Indoor" at bounding box center [647, 203] width 10 height 10
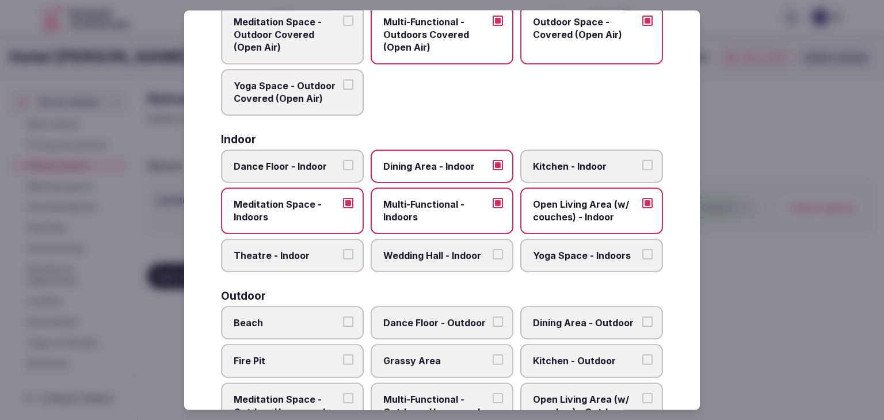
click at [424, 252] on span "Wedding Hall - Indoor" at bounding box center [436, 255] width 106 height 13
click at [493, 252] on button "Wedding Hall - Indoor" at bounding box center [498, 254] width 10 height 10
click at [541, 252] on span "Yoga Space - Indoors" at bounding box center [586, 255] width 106 height 13
click at [642, 252] on button "Yoga Space - Indoors" at bounding box center [647, 254] width 10 height 10
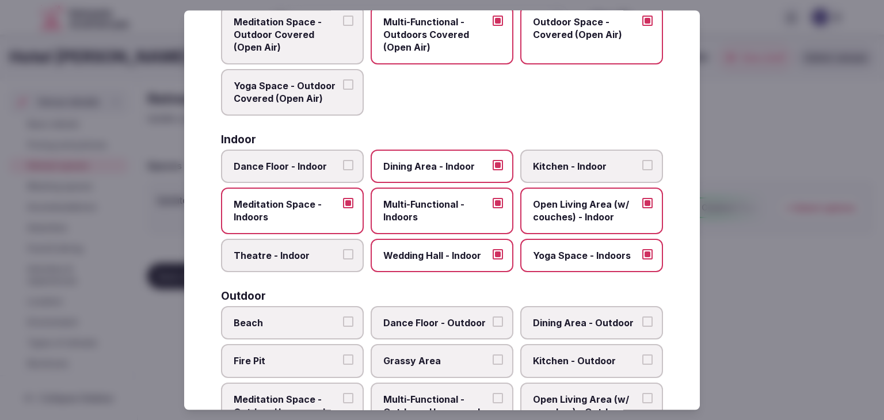
scroll to position [288, 0]
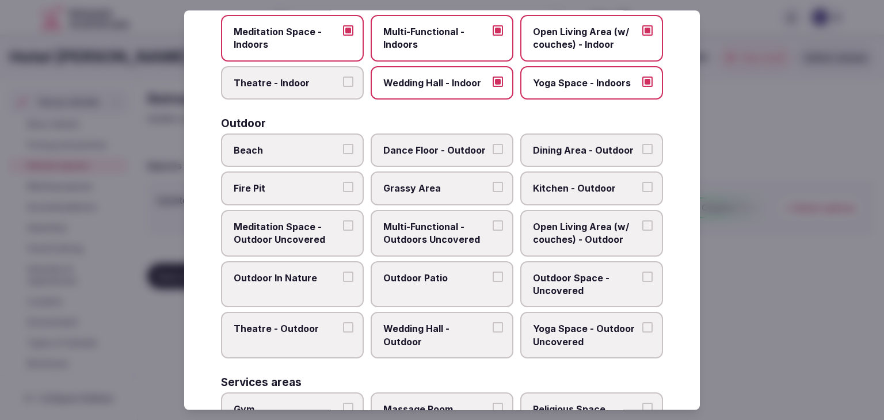
drag, startPoint x: 454, startPoint y: 240, endPoint x: 451, endPoint y: 260, distance: 20.3
click at [454, 241] on span "Multi-Functional - Outdoors Uncovered" at bounding box center [436, 233] width 106 height 26
click at [493, 231] on button "Multi-Functional - Outdoors Uncovered" at bounding box center [498, 225] width 10 height 10
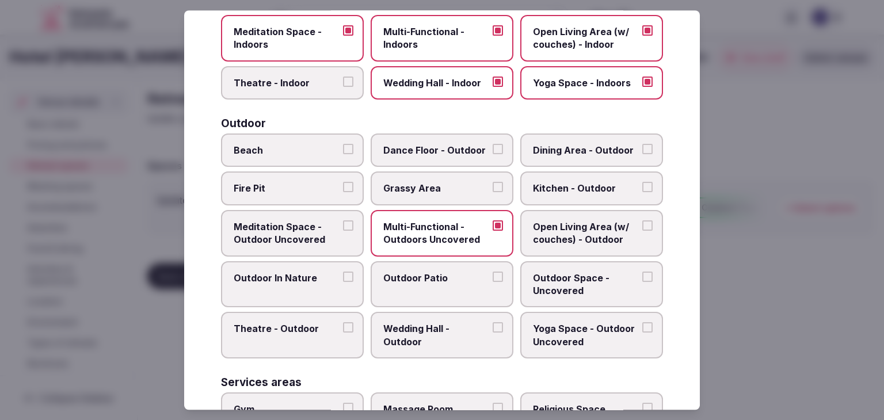
click at [446, 278] on span "Outdoor Patio" at bounding box center [436, 278] width 106 height 13
click at [493, 278] on button "Outdoor Patio" at bounding box center [498, 277] width 10 height 10
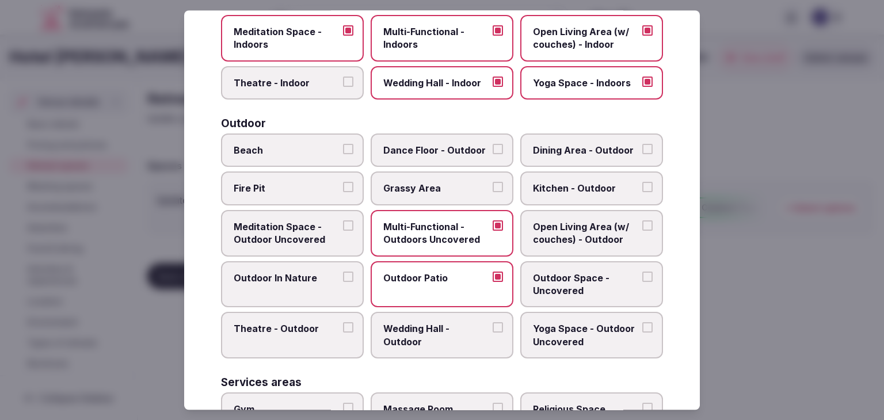
click at [580, 284] on span "Outdoor Space - Uncovered" at bounding box center [586, 285] width 106 height 26
click at [642, 282] on button "Outdoor Space - Uncovered" at bounding box center [647, 277] width 10 height 10
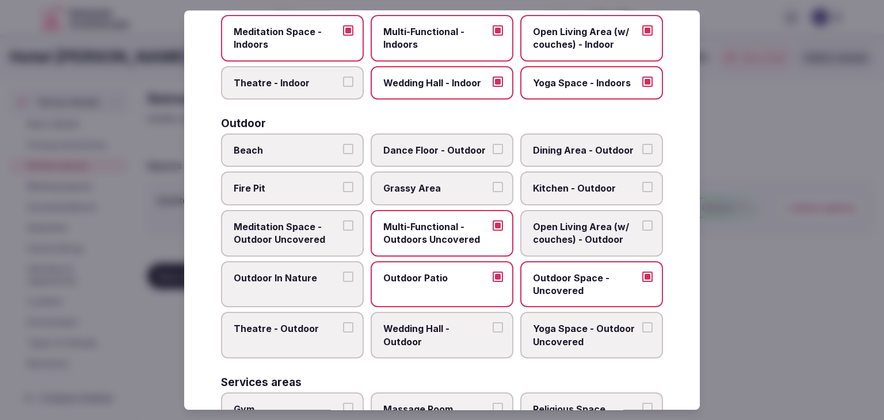
click at [295, 284] on label "Outdoor In Nature" at bounding box center [292, 284] width 143 height 47
click at [343, 282] on button "Outdoor In Nature" at bounding box center [348, 277] width 10 height 10
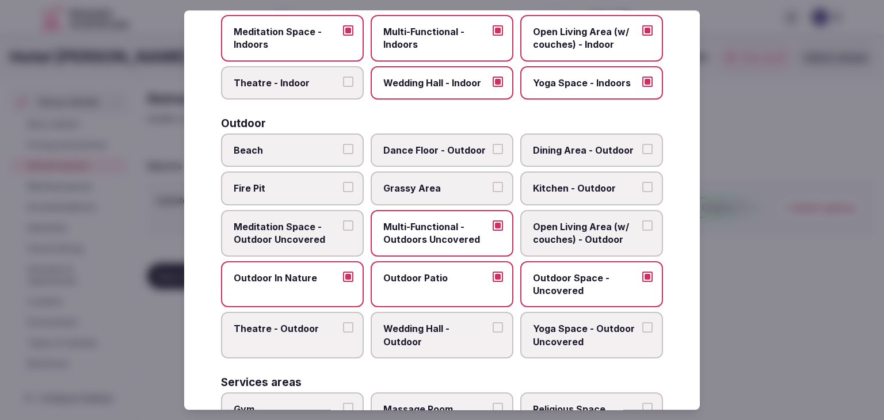
click at [417, 328] on span "Wedding Hall - Outdoor" at bounding box center [436, 336] width 106 height 26
click at [493, 328] on button "Wedding Hall - Outdoor" at bounding box center [498, 328] width 10 height 10
click at [547, 333] on span "Yoga Space - Outdoor Uncovered" at bounding box center [586, 336] width 106 height 26
click at [642, 333] on button "Yoga Space - Outdoor Uncovered" at bounding box center [647, 328] width 10 height 10
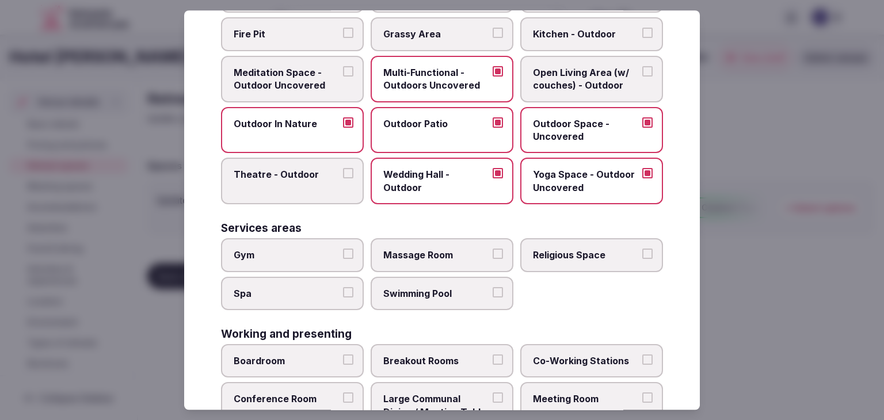
scroll to position [518, 0]
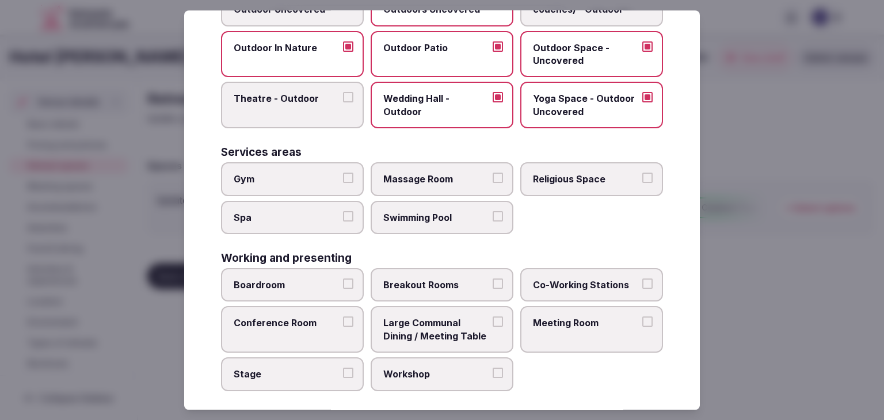
click at [318, 185] on label "Gym" at bounding box center [292, 178] width 143 height 33
click at [343, 183] on button "Gym" at bounding box center [348, 178] width 10 height 10
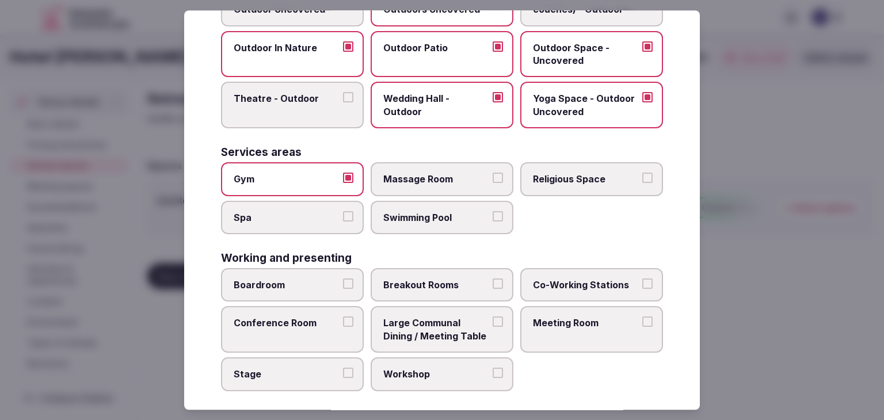
click at [319, 211] on span "Spa" at bounding box center [287, 217] width 106 height 13
click at [343, 211] on button "Spa" at bounding box center [348, 216] width 10 height 10
drag, startPoint x: 386, startPoint y: 214, endPoint x: 391, endPoint y: 204, distance: 11.6
click at [387, 214] on span "Swimming Pool" at bounding box center [436, 217] width 106 height 13
click at [493, 214] on button "Swimming Pool" at bounding box center [498, 216] width 10 height 10
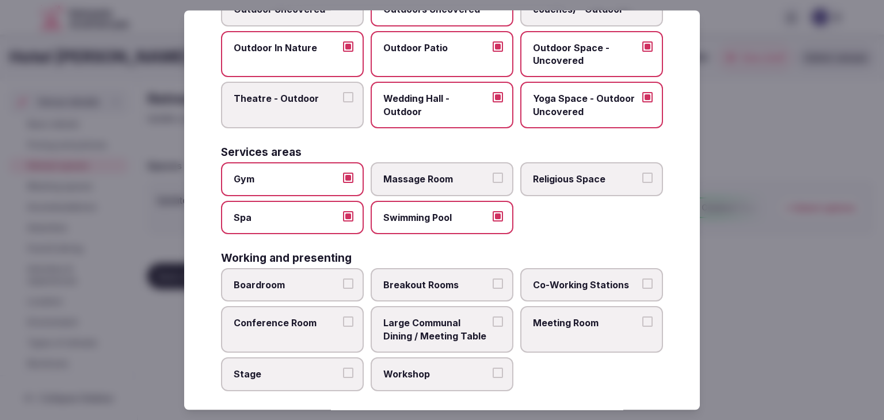
click at [403, 173] on span "Massage Room" at bounding box center [436, 179] width 106 height 13
click at [493, 173] on button "Massage Room" at bounding box center [498, 178] width 10 height 10
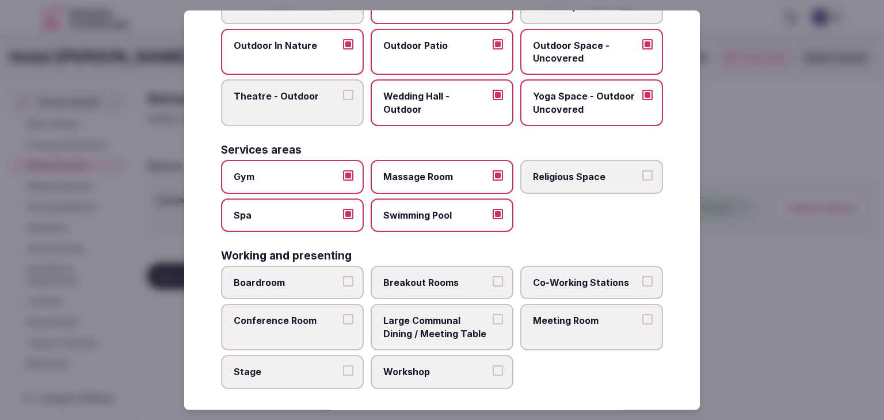
click at [325, 277] on span "Boardroom" at bounding box center [287, 282] width 106 height 13
click at [343, 277] on button "Boardroom" at bounding box center [348, 281] width 10 height 10
click at [325, 318] on span "Conference Room" at bounding box center [287, 321] width 106 height 13
click at [343, 318] on button "Conference Room" at bounding box center [348, 320] width 10 height 10
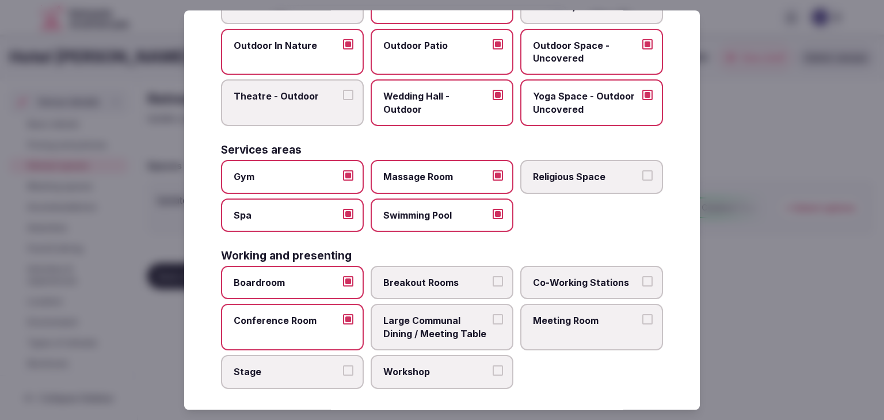
click at [462, 322] on span "Large Communal Dining / Meeting Table" at bounding box center [436, 328] width 106 height 26
click at [493, 322] on button "Large Communal Dining / Meeting Table" at bounding box center [498, 320] width 10 height 10
click at [464, 279] on span "Breakout Rooms" at bounding box center [436, 282] width 106 height 13
click at [493, 279] on button "Breakout Rooms" at bounding box center [498, 281] width 10 height 10
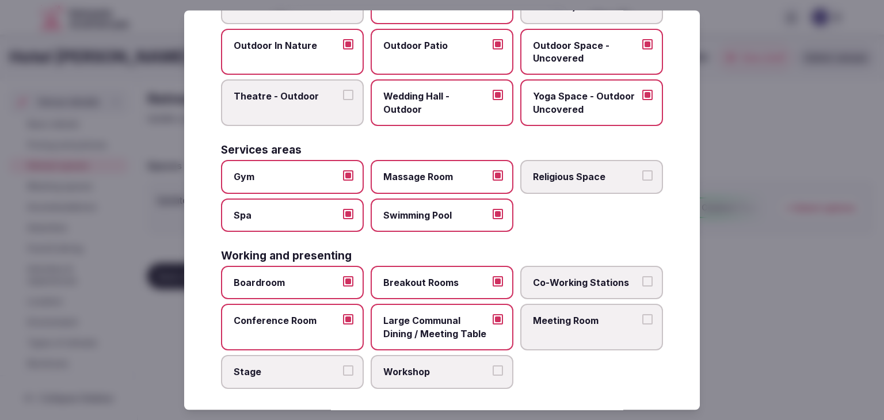
drag, startPoint x: 577, startPoint y: 271, endPoint x: 577, endPoint y: 284, distance: 13.3
click at [577, 276] on span "Co-Working Stations" at bounding box center [586, 282] width 106 height 13
click at [642, 276] on button "Co-Working Stations" at bounding box center [647, 281] width 10 height 10
click at [569, 330] on label "Meeting Room" at bounding box center [591, 328] width 143 height 47
click at [642, 325] on button "Meeting Room" at bounding box center [647, 320] width 10 height 10
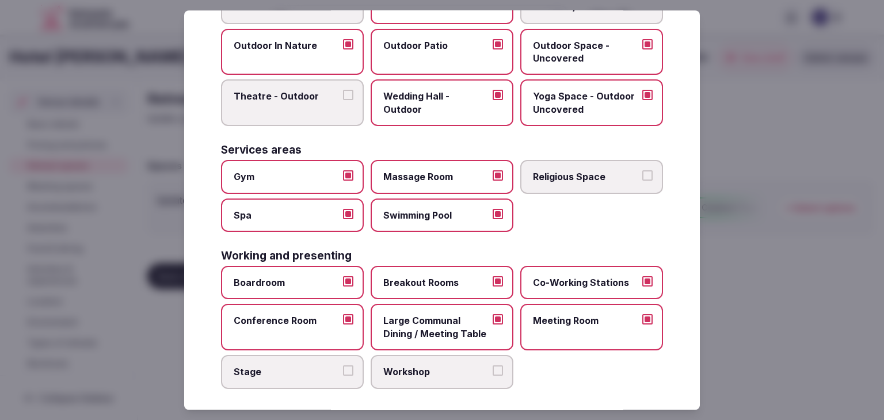
click at [569, 268] on label "Co-Working Stations" at bounding box center [591, 282] width 143 height 33
click at [642, 276] on button "Co-Working Stations" at bounding box center [647, 281] width 10 height 10
drag, startPoint x: 276, startPoint y: 375, endPoint x: 360, endPoint y: 375, distance: 84.0
click at [277, 375] on label "Stage" at bounding box center [292, 371] width 143 height 33
click at [343, 375] on button "Stage" at bounding box center [348, 371] width 10 height 10
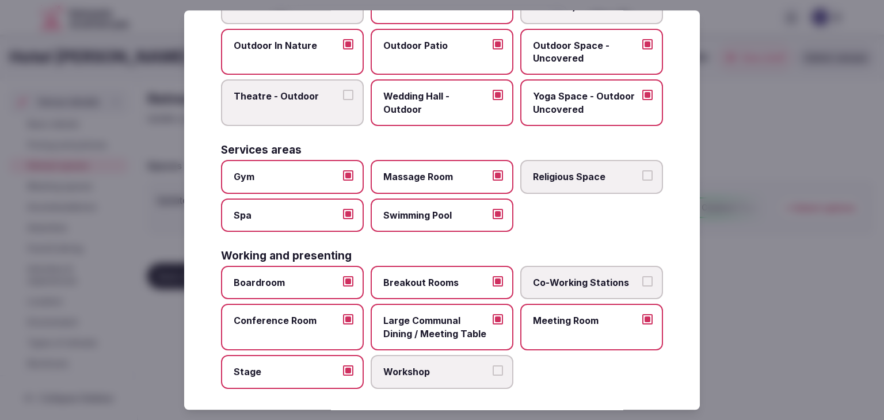
click at [394, 375] on label "Workshop" at bounding box center [442, 371] width 143 height 33
click at [493, 375] on button "Workshop" at bounding box center [498, 371] width 10 height 10
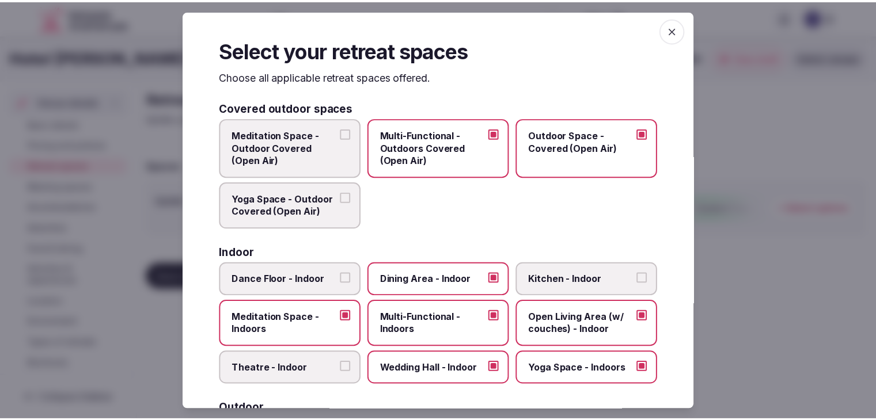
scroll to position [0, 0]
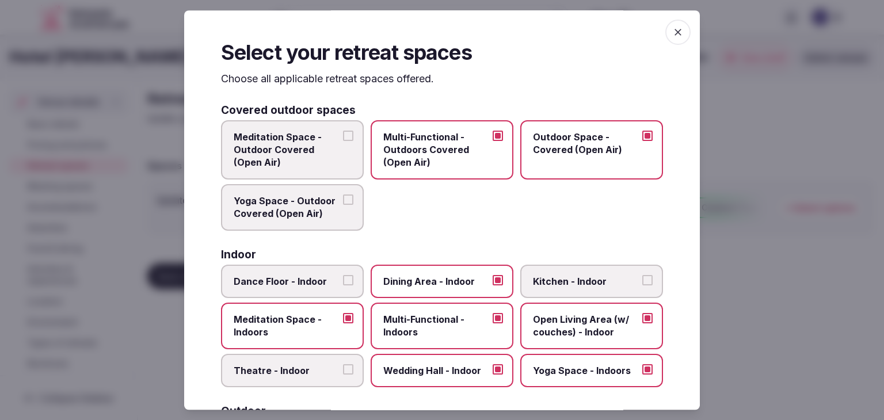
click at [665, 40] on span "button" at bounding box center [677, 32] width 25 height 25
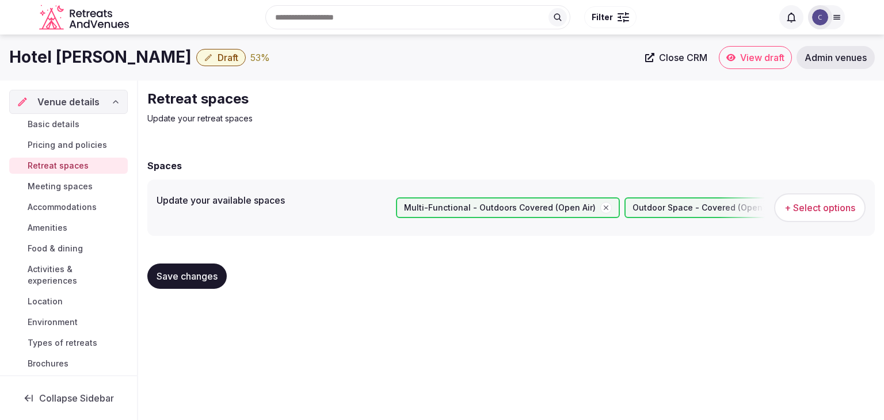
drag, startPoint x: 215, startPoint y: 276, endPoint x: 283, endPoint y: 298, distance: 71.2
click at [215, 276] on span "Save changes" at bounding box center [187, 277] width 61 height 12
click at [202, 279] on span "Save changes" at bounding box center [187, 277] width 61 height 12
click at [85, 146] on span "Pricing and policies" at bounding box center [67, 145] width 79 height 12
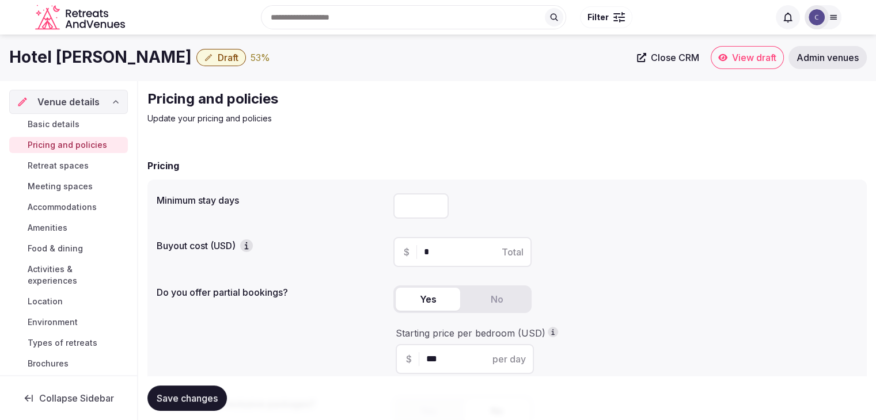
click at [196, 394] on span "Save changes" at bounding box center [187, 399] width 61 height 12
click at [78, 124] on span "Basic details" at bounding box center [54, 125] width 52 height 12
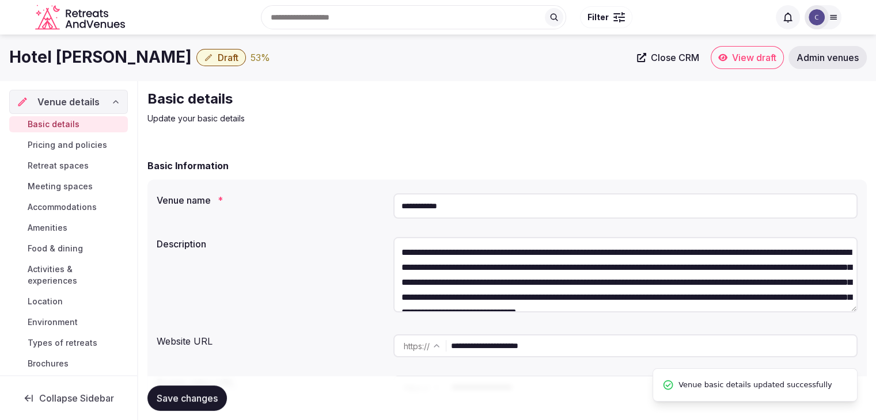
click at [76, 51] on h1 "Hotel [PERSON_NAME]" at bounding box center [100, 57] width 182 height 22
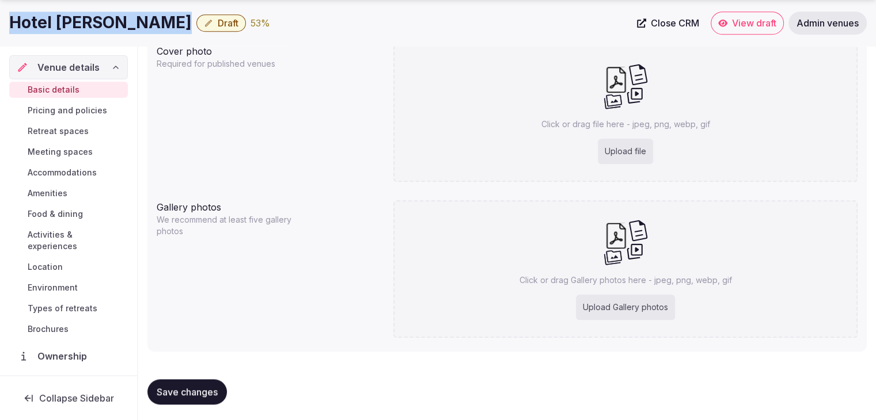
scroll to position [984, 0]
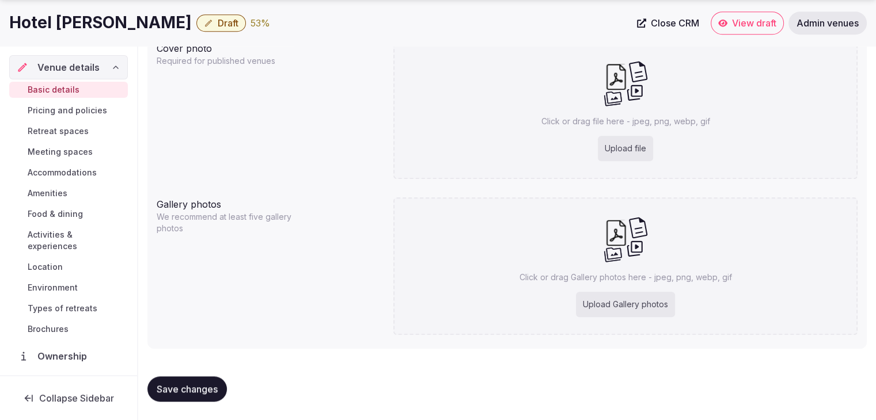
click at [622, 149] on div "Upload file" at bounding box center [625, 148] width 55 height 25
type input "**********"
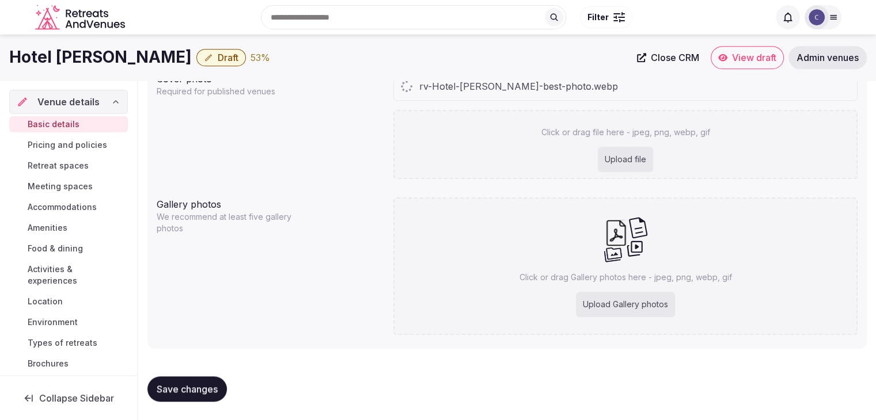
click at [633, 309] on div "Upload Gallery photos" at bounding box center [625, 304] width 99 height 25
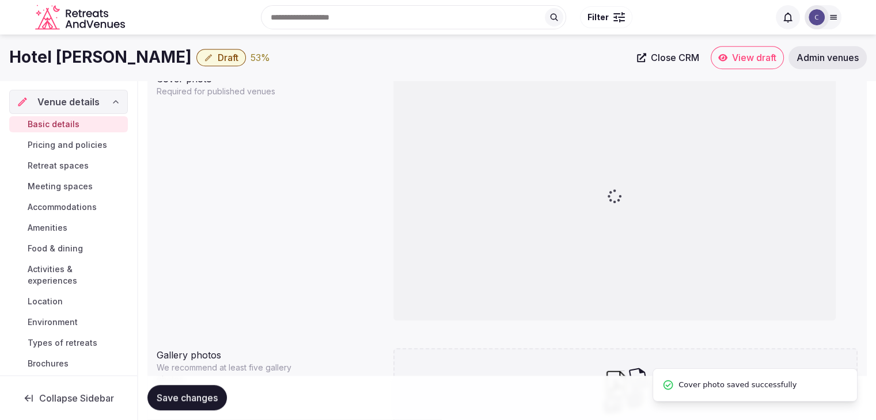
type input "**********"
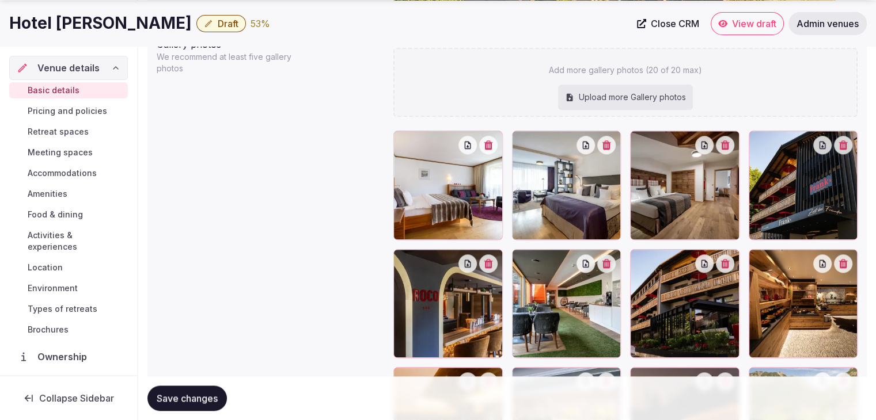
scroll to position [1356, 0]
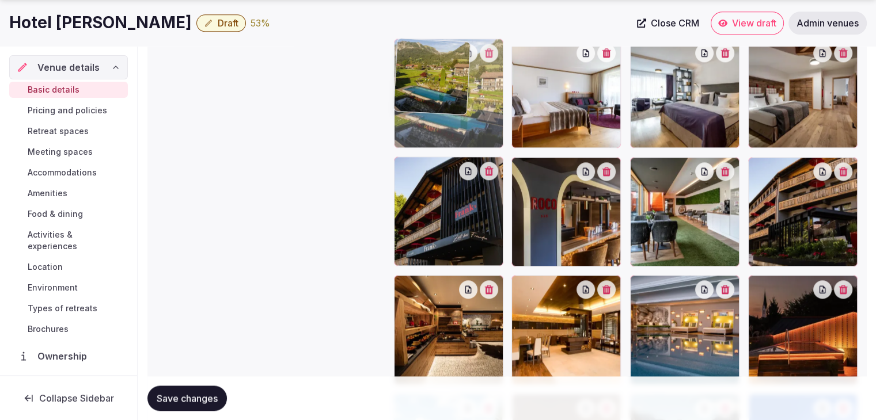
drag, startPoint x: 764, startPoint y: 286, endPoint x: 440, endPoint y: 111, distance: 369.1
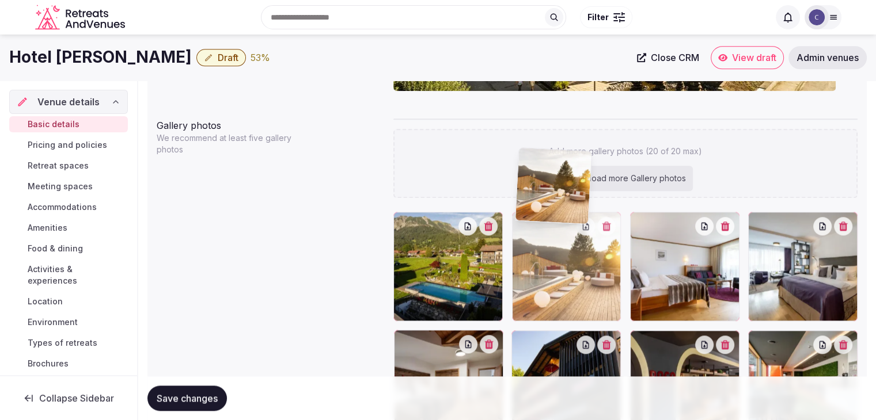
scroll to position [1182, 0]
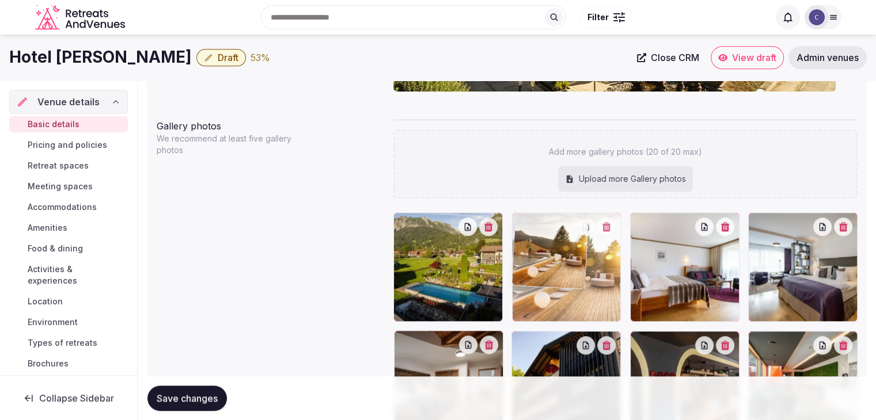
drag, startPoint x: 764, startPoint y: 238, endPoint x: 536, endPoint y: 247, distance: 228.1
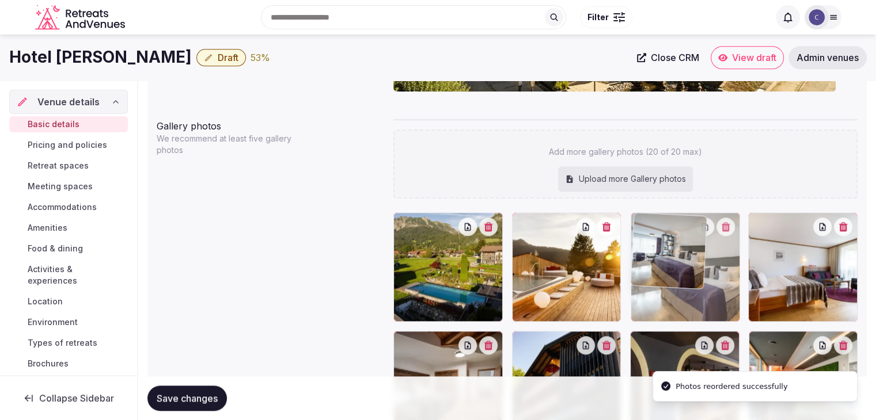
drag, startPoint x: 764, startPoint y: 228, endPoint x: 684, endPoint y: 238, distance: 80.6
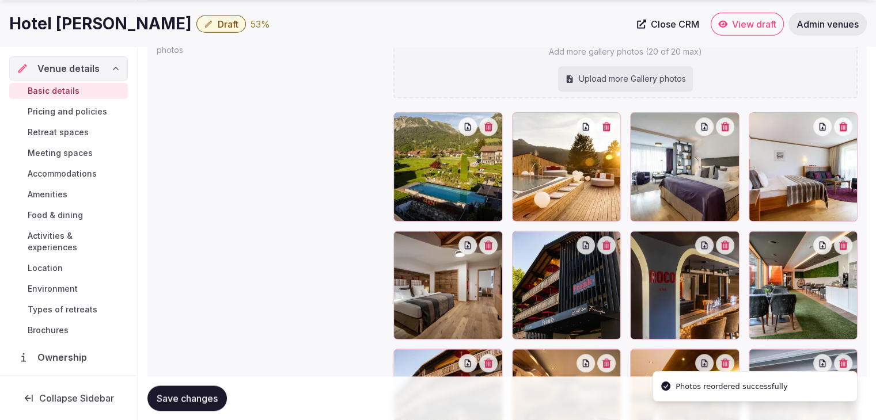
scroll to position [1355, 0]
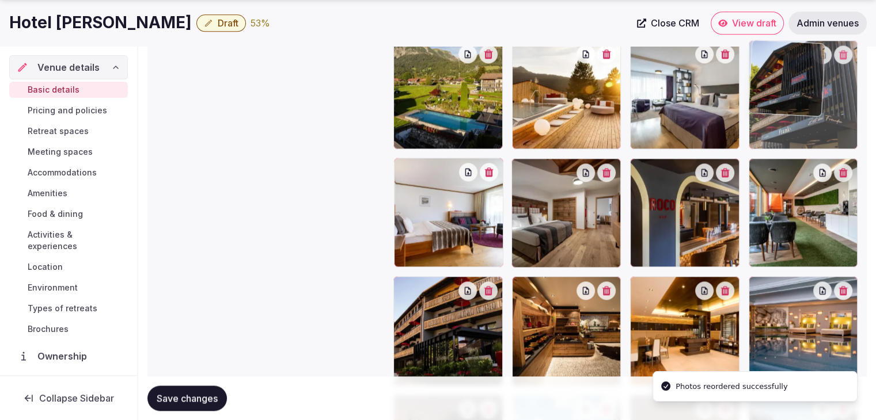
drag, startPoint x: 520, startPoint y: 166, endPoint x: 752, endPoint y: 97, distance: 241.9
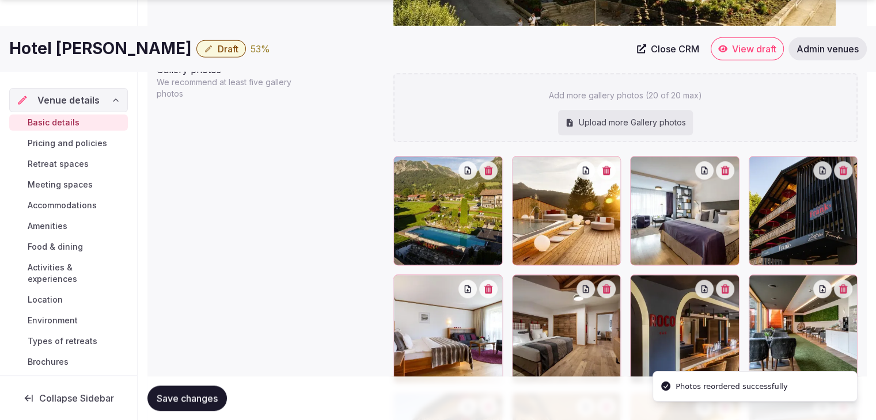
scroll to position [1354, 0]
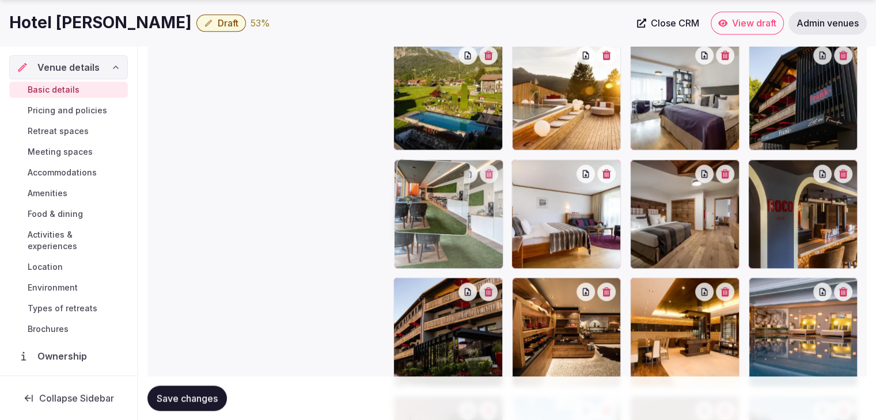
drag, startPoint x: 763, startPoint y: 170, endPoint x: 394, endPoint y: 176, distance: 369.0
click at [394, 178] on img at bounding box center [432, 197] width 76 height 76
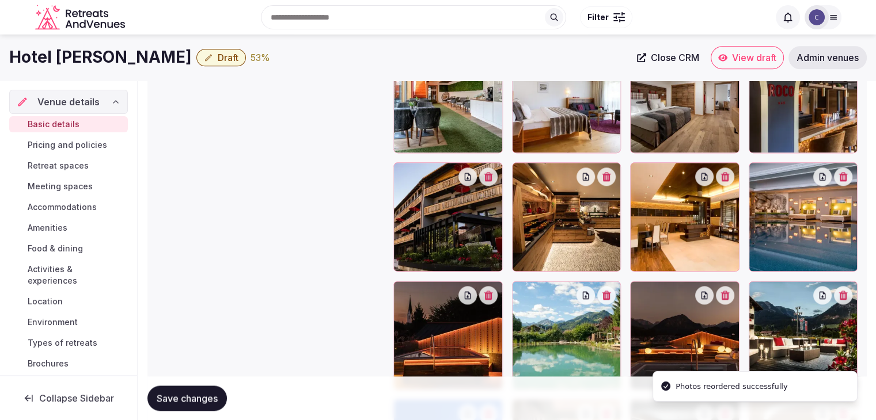
scroll to position [1411, 0]
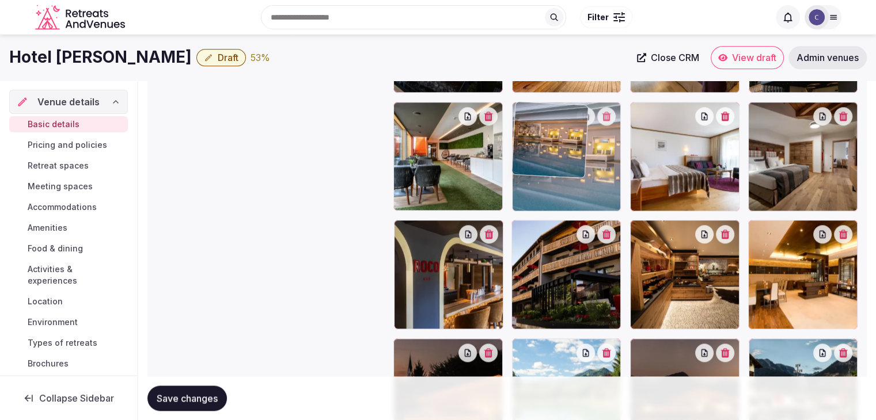
drag, startPoint x: 709, startPoint y: 200, endPoint x: 513, endPoint y: 120, distance: 210.7
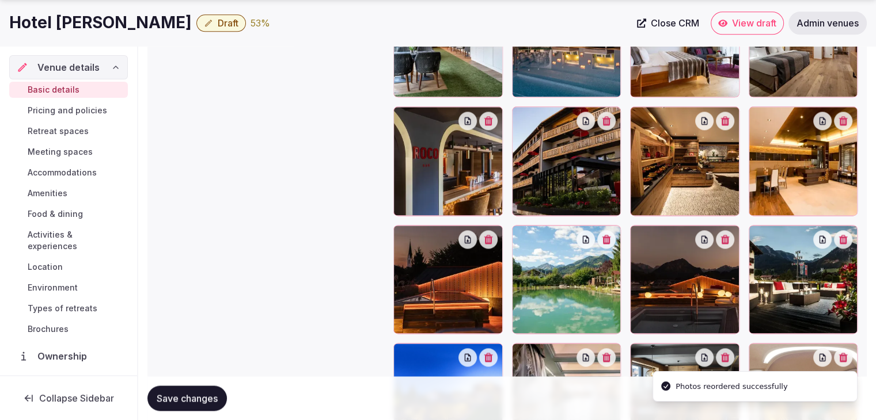
scroll to position [1527, 0]
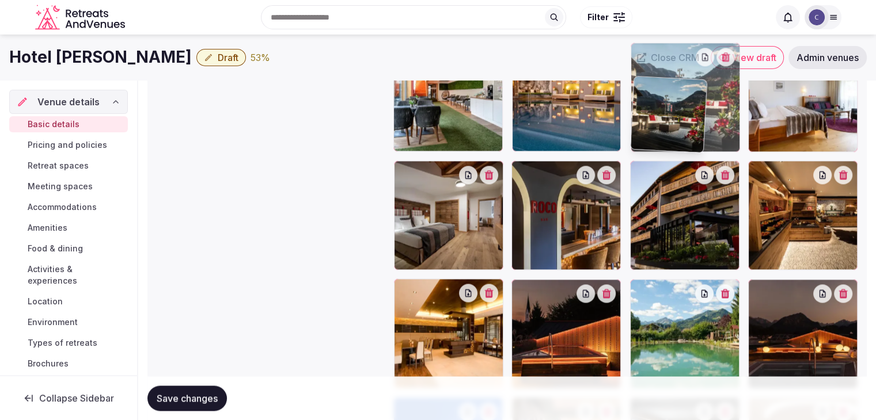
drag, startPoint x: 744, startPoint y: 212, endPoint x: 675, endPoint y: 56, distance: 170.8
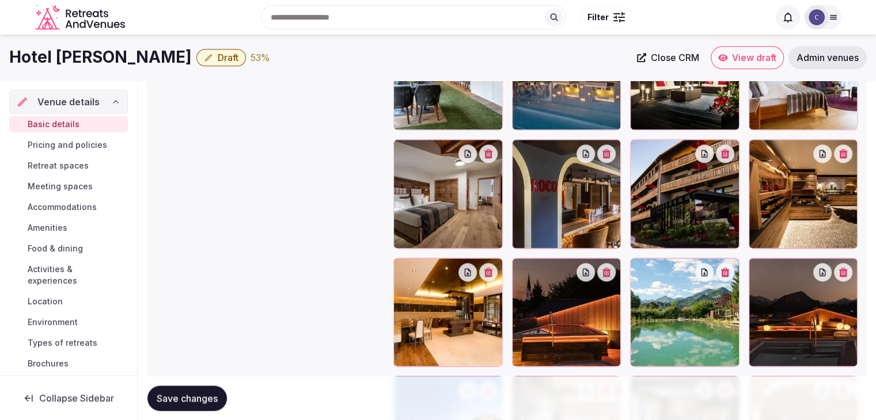
scroll to position [1469, 0]
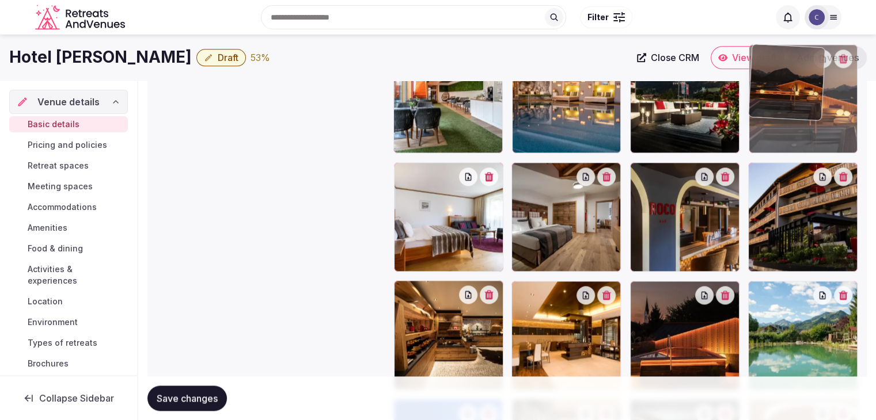
drag, startPoint x: 755, startPoint y: 293, endPoint x: 766, endPoint y: 155, distance: 138.5
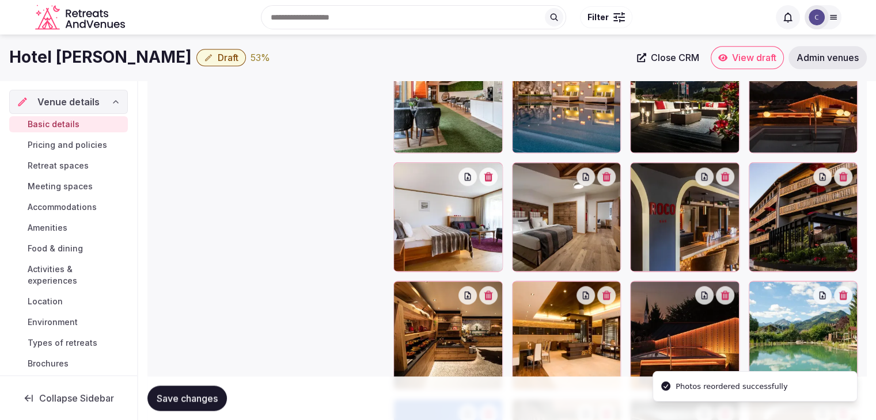
click at [203, 391] on button "Save changes" at bounding box center [186, 398] width 79 height 25
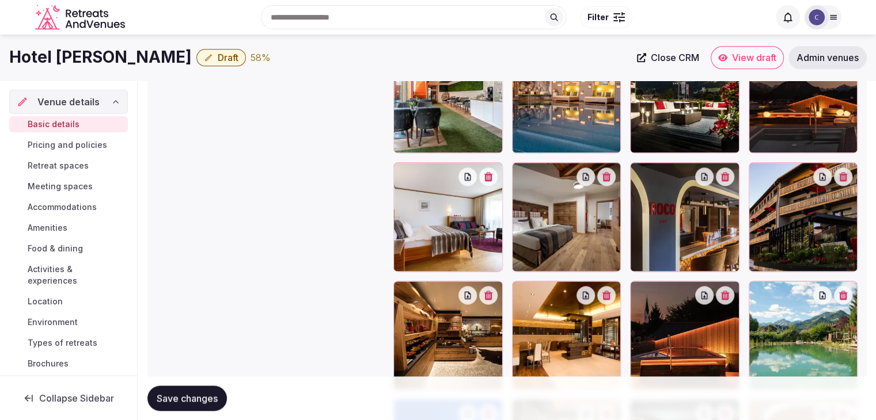
click at [45, 271] on span "Activities & experiences" at bounding box center [76, 275] width 96 height 23
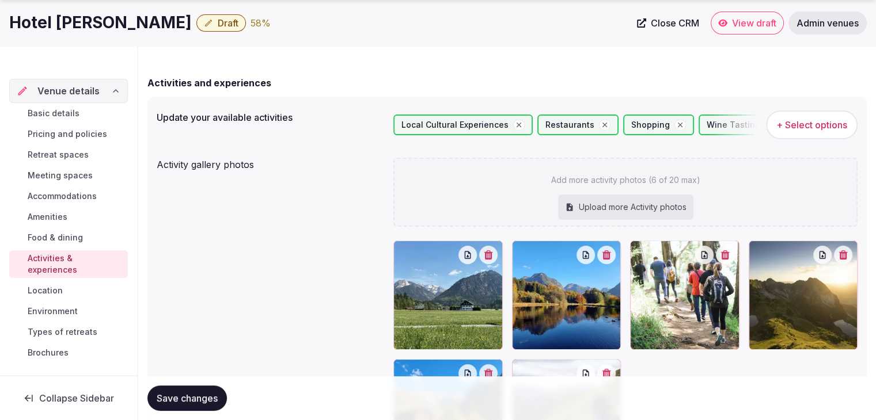
scroll to position [173, 0]
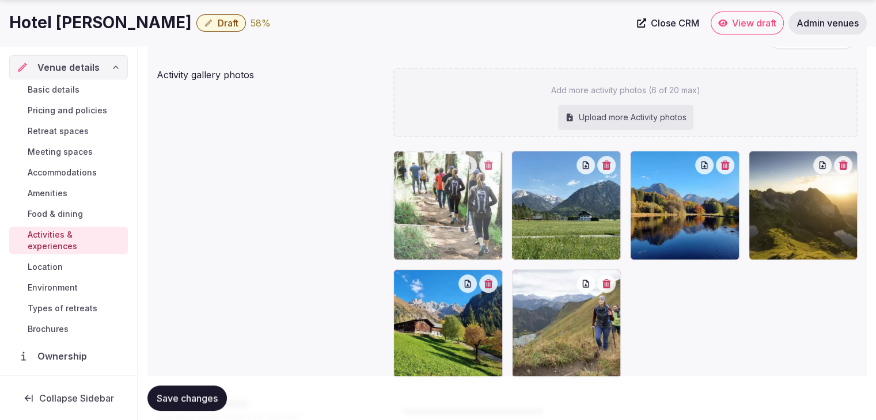
drag, startPoint x: 639, startPoint y: 164, endPoint x: 440, endPoint y: 166, distance: 199.2
click at [440, 166] on body "Search Popular Destinations [GEOGRAPHIC_DATA], [GEOGRAPHIC_DATA] [GEOGRAPHIC_DA…" at bounding box center [438, 194] width 876 height 734
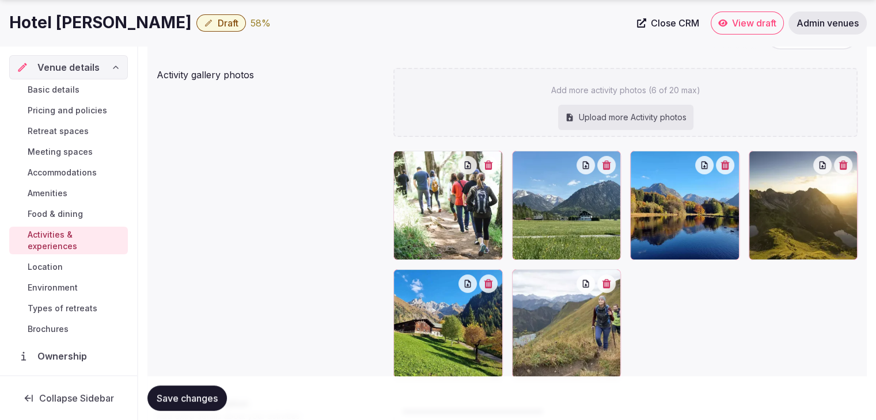
drag, startPoint x: 183, startPoint y: 384, endPoint x: 184, endPoint y: 390, distance: 5.8
click at [183, 385] on div "Save changes" at bounding box center [506, 398] width 719 height 44
click at [188, 399] on span "Save changes" at bounding box center [187, 399] width 61 height 12
click at [83, 212] on link "Food & dining" at bounding box center [68, 214] width 119 height 16
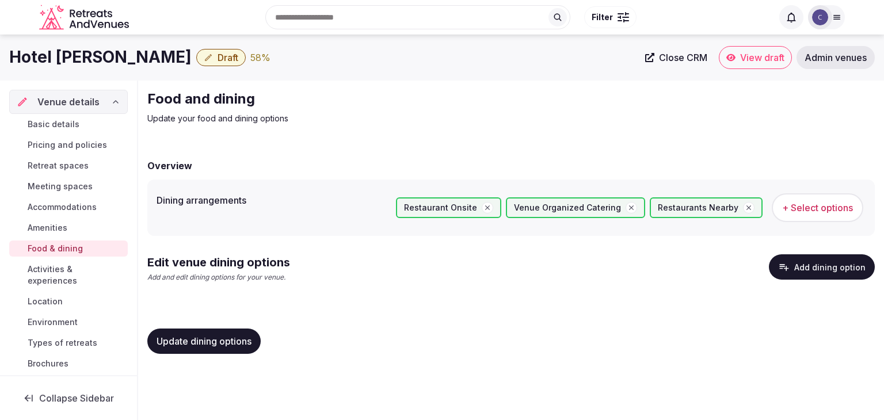
click at [840, 273] on button "Add dining option" at bounding box center [822, 266] width 106 height 25
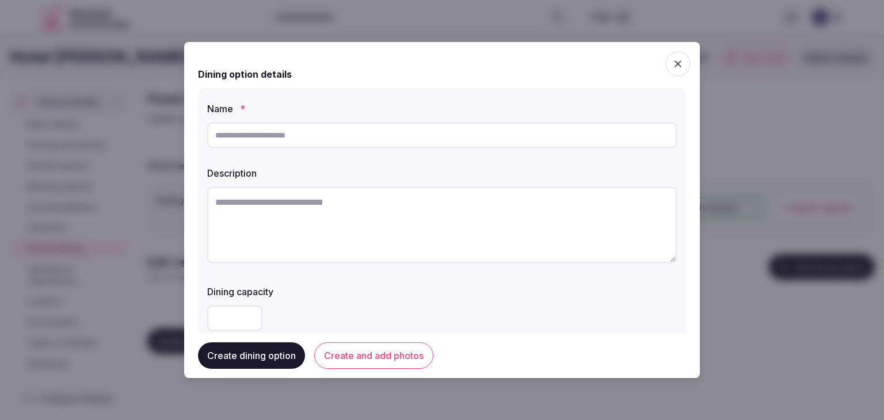
click at [301, 148] on div at bounding box center [442, 135] width 470 height 35
click at [304, 132] on input "text" at bounding box center [442, 135] width 470 height 25
type input "**********"
click at [423, 226] on textarea at bounding box center [442, 225] width 470 height 76
paste textarea "**********"
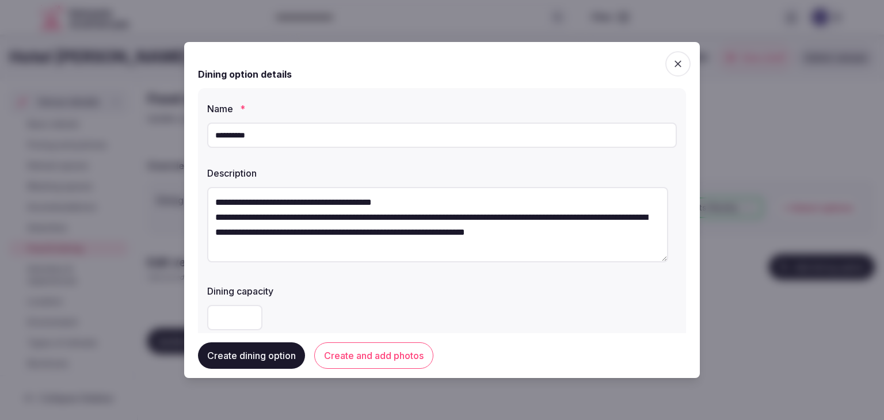
scroll to position [173, 0]
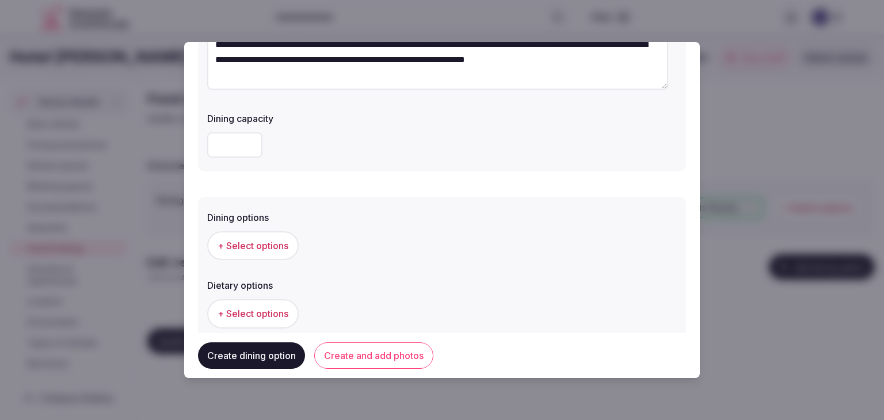
type textarea "**********"
click at [262, 246] on span "+ Select options" at bounding box center [253, 245] width 71 height 13
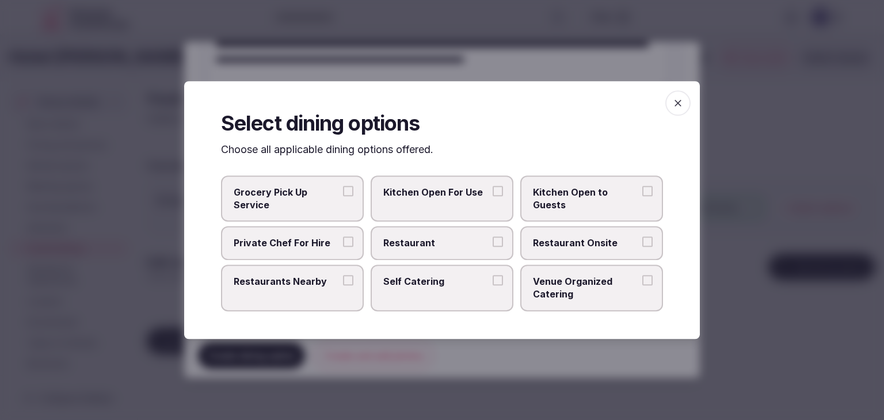
click at [558, 256] on label "Restaurant Onsite" at bounding box center [591, 243] width 143 height 33
click at [642, 248] on button "Restaurant Onsite" at bounding box center [647, 242] width 10 height 10
click at [675, 96] on span "button" at bounding box center [677, 102] width 25 height 25
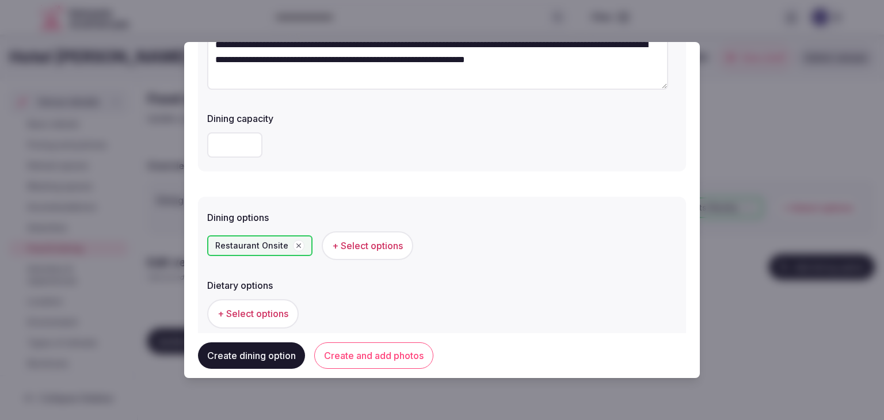
scroll to position [311, 0]
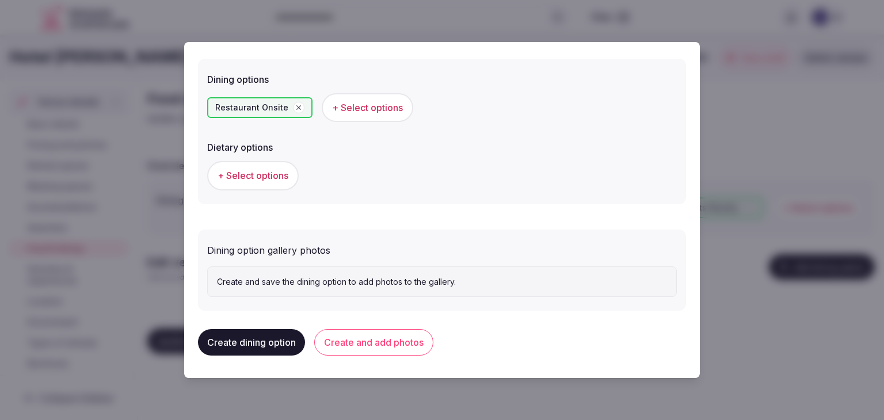
click at [411, 337] on button "Create and add photos" at bounding box center [373, 342] width 119 height 26
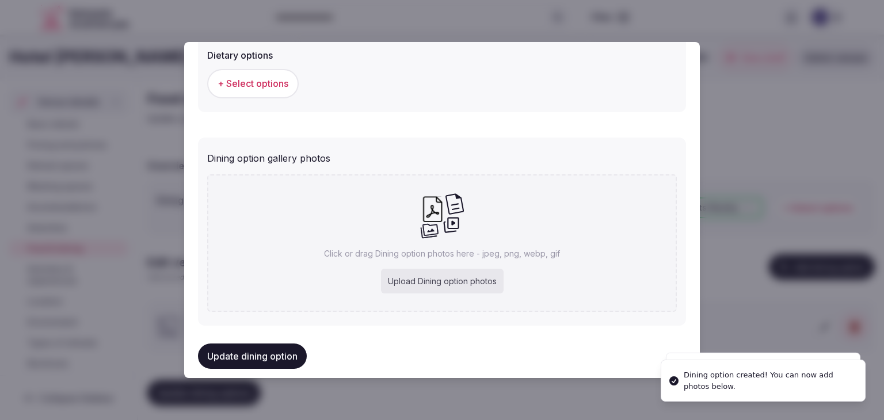
scroll to position [417, 0]
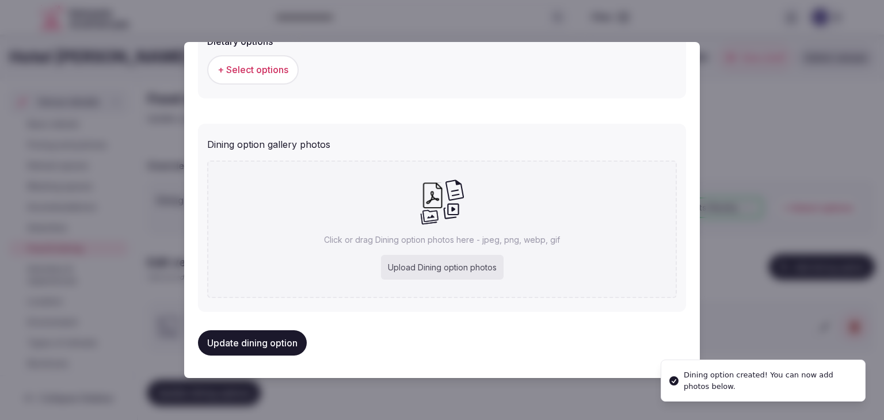
click at [444, 264] on div "Upload Dining option photos" at bounding box center [442, 267] width 123 height 25
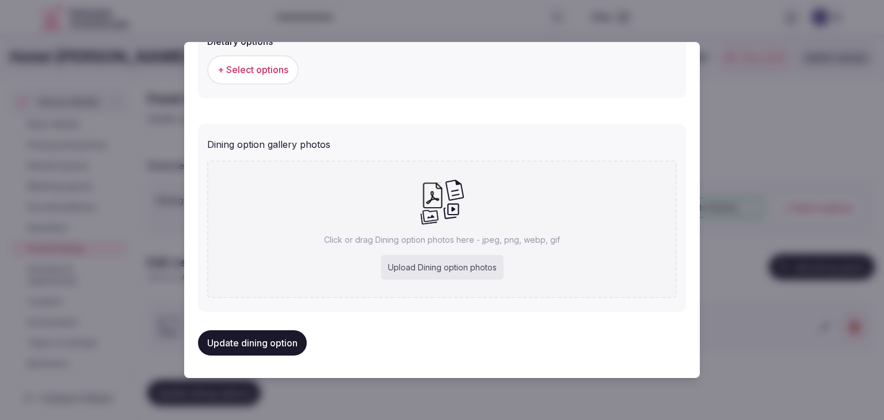
type input "**********"
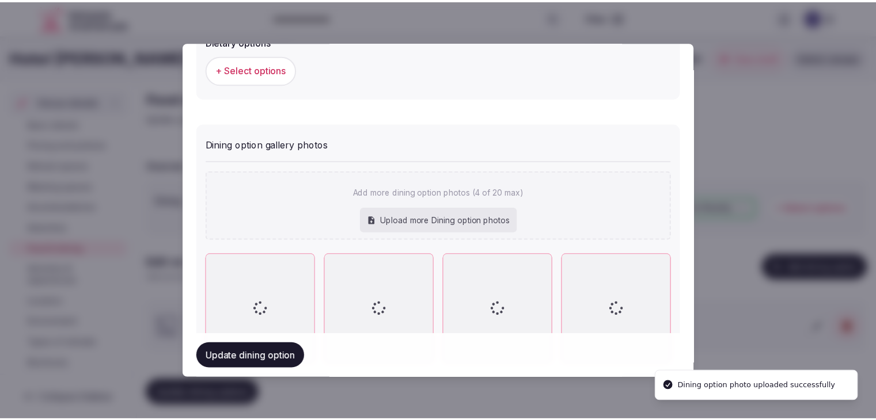
scroll to position [480, 0]
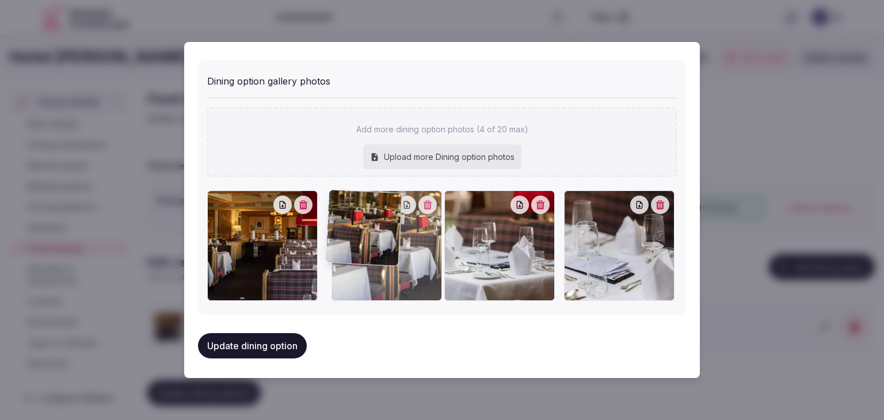
drag, startPoint x: 577, startPoint y: 199, endPoint x: 371, endPoint y: 200, distance: 205.5
click at [372, 200] on div at bounding box center [387, 246] width 111 height 111
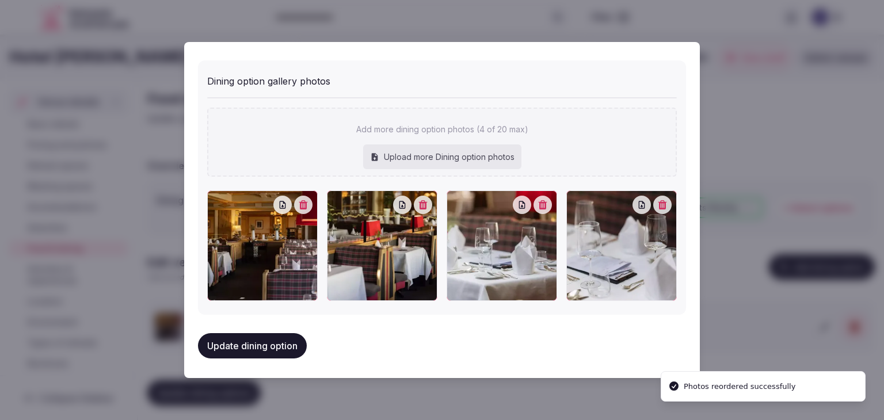
click at [278, 341] on button "Update dining option" at bounding box center [252, 345] width 109 height 25
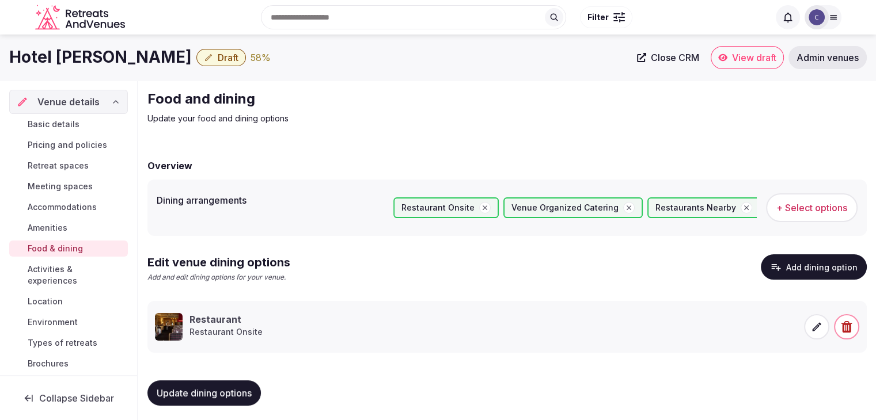
click at [232, 390] on span "Update dining options" at bounding box center [204, 393] width 95 height 12
click at [82, 117] on link "Basic details" at bounding box center [68, 124] width 119 height 16
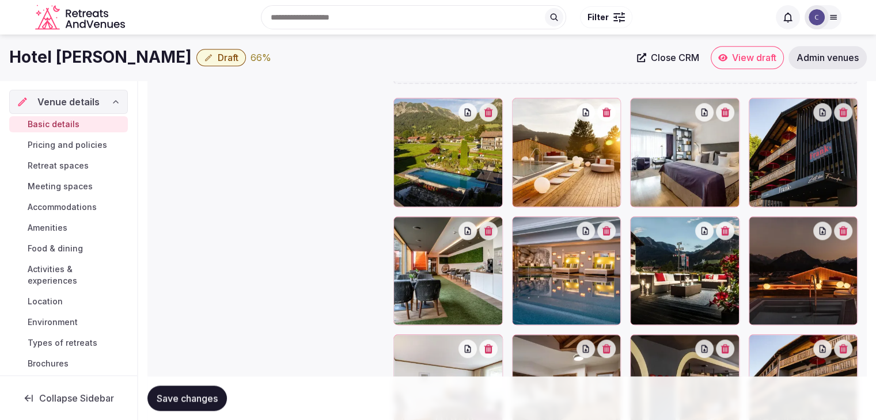
scroll to position [1266, 0]
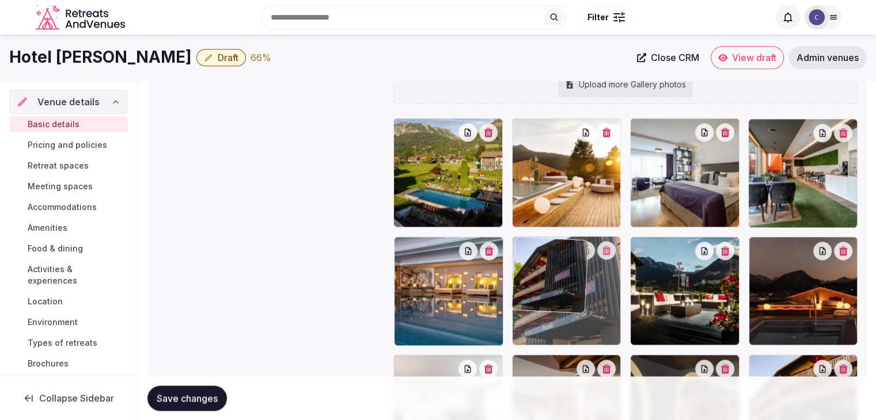
drag, startPoint x: 758, startPoint y: 133, endPoint x: 496, endPoint y: 257, distance: 289.7
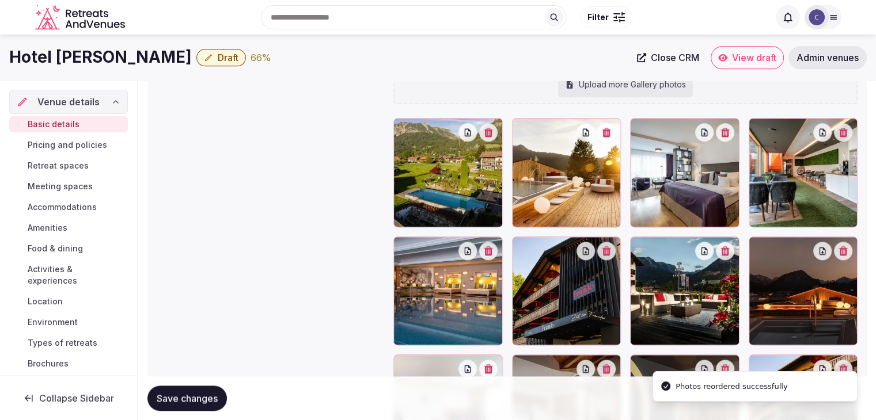
click at [199, 393] on span "Save changes" at bounding box center [187, 399] width 61 height 12
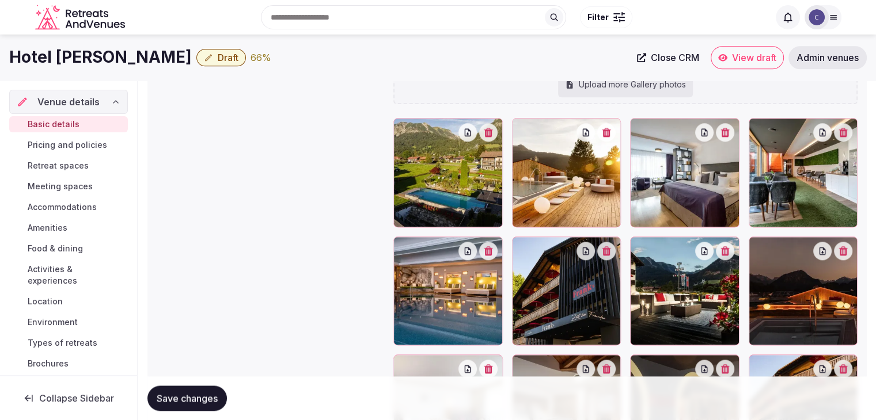
click at [218, 56] on span "Draft" at bounding box center [228, 58] width 21 height 12
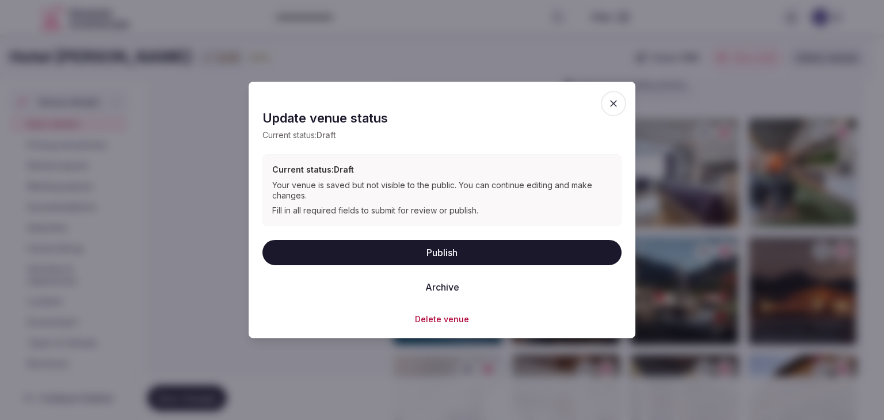
click at [329, 244] on button "Publish" at bounding box center [441, 251] width 359 height 25
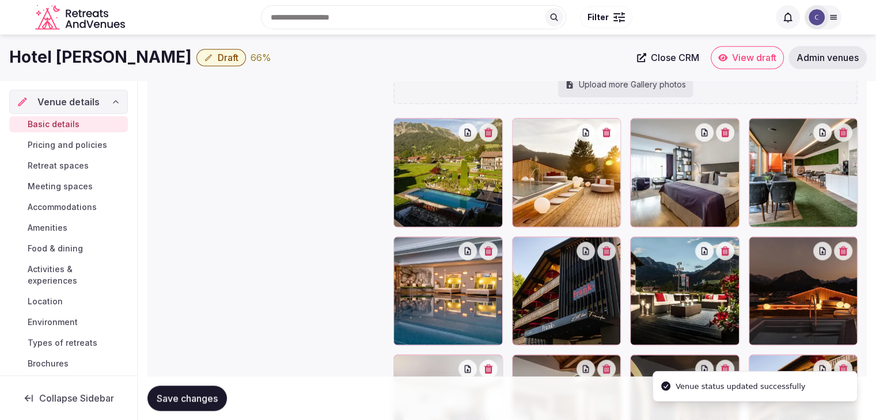
click at [58, 145] on span "Pricing and policies" at bounding box center [67, 145] width 79 height 12
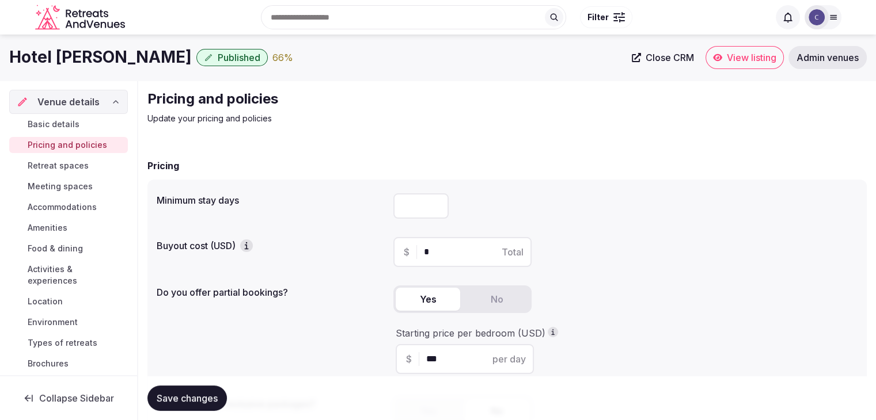
click at [78, 62] on h1 "Hotel [PERSON_NAME]" at bounding box center [100, 57] width 182 height 22
click at [427, 212] on input "number" at bounding box center [420, 205] width 55 height 25
type input "*"
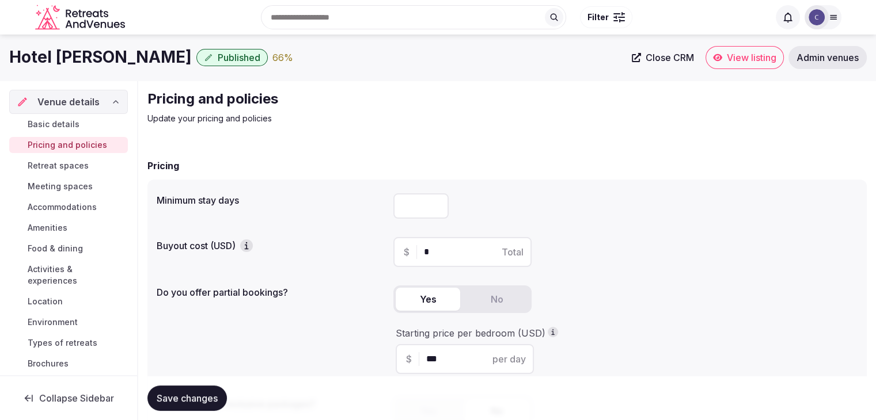
click at [192, 397] on span "Save changes" at bounding box center [187, 399] width 61 height 12
